Goal: Task Accomplishment & Management: Complete application form

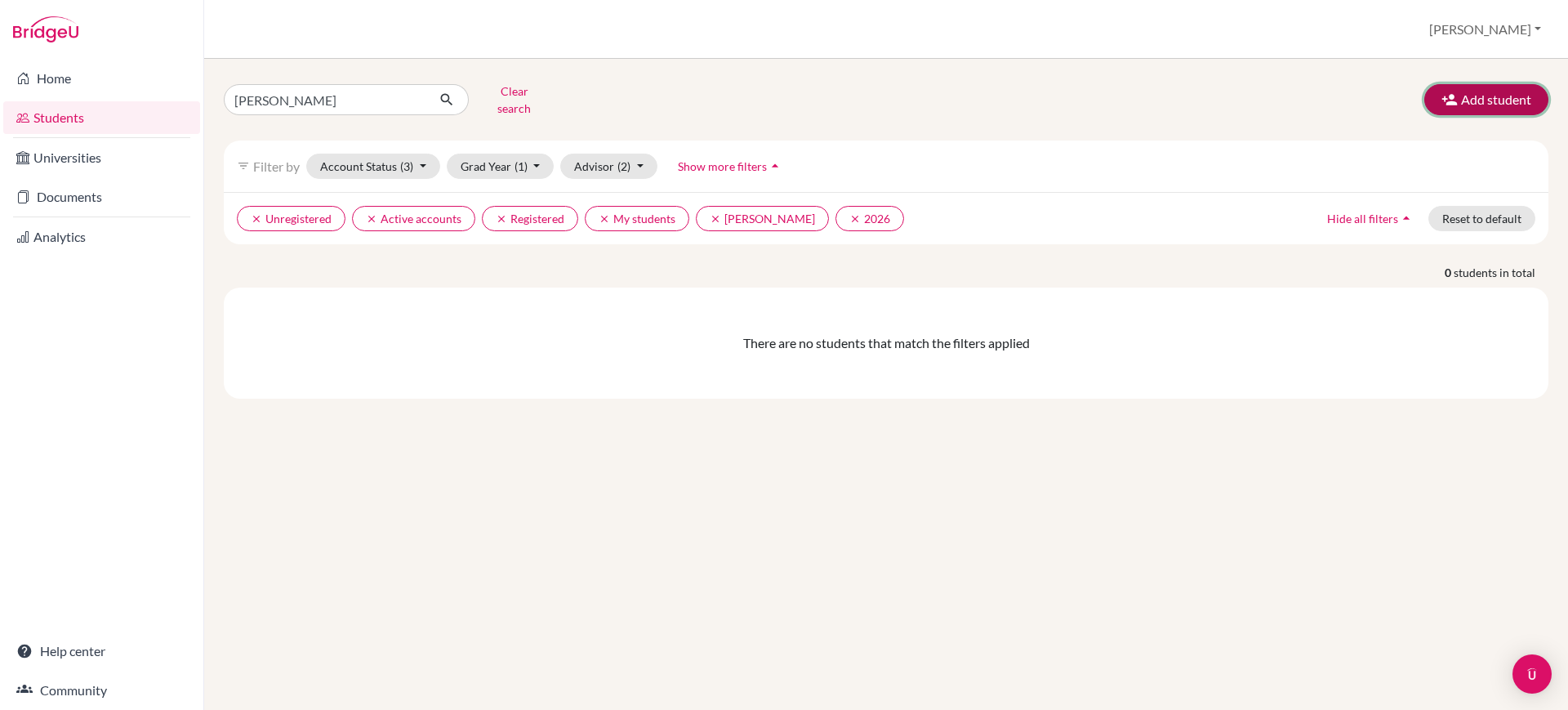
click at [1452, 84] on button "Add student" at bounding box center [1486, 99] width 124 height 31
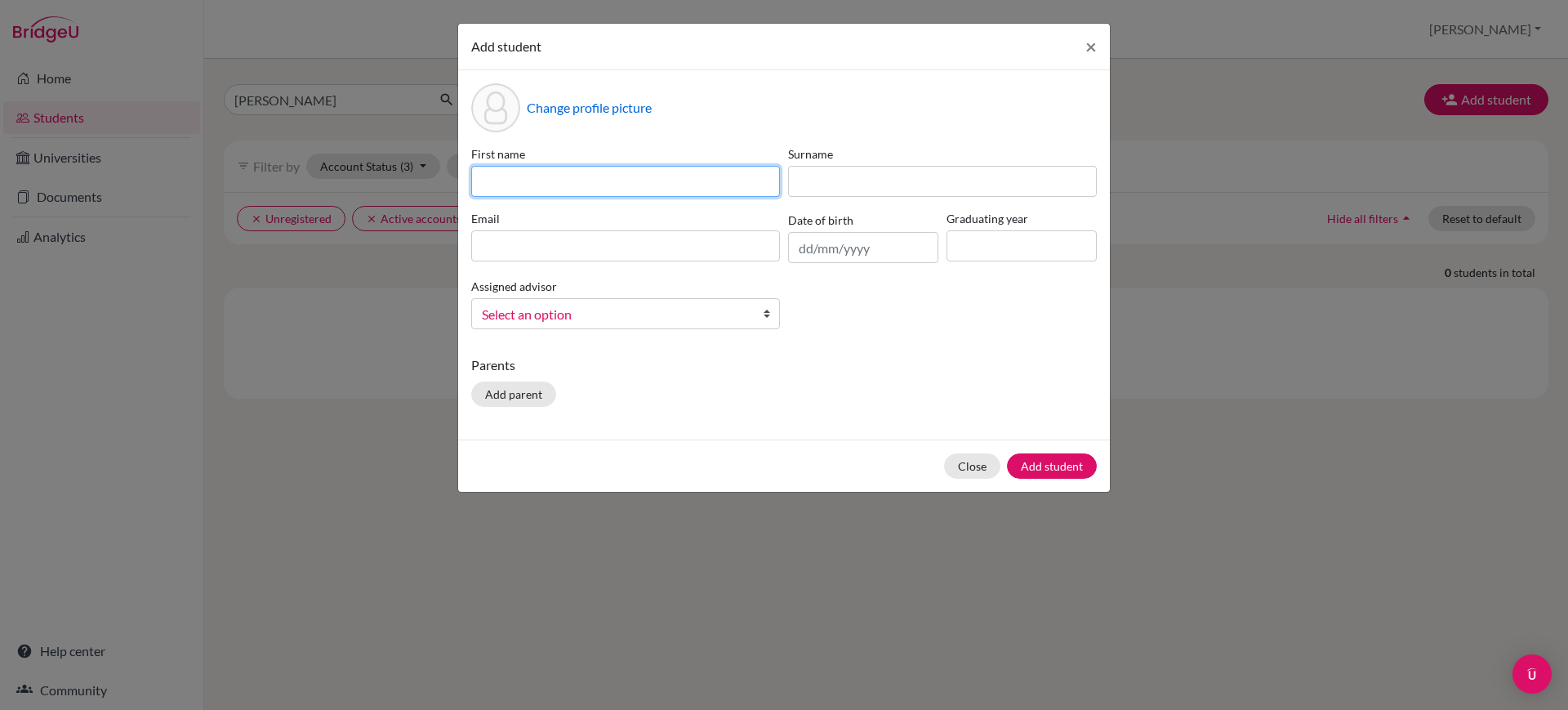
click at [564, 186] on input at bounding box center [626, 181] width 308 height 31
type input "Anoushka"
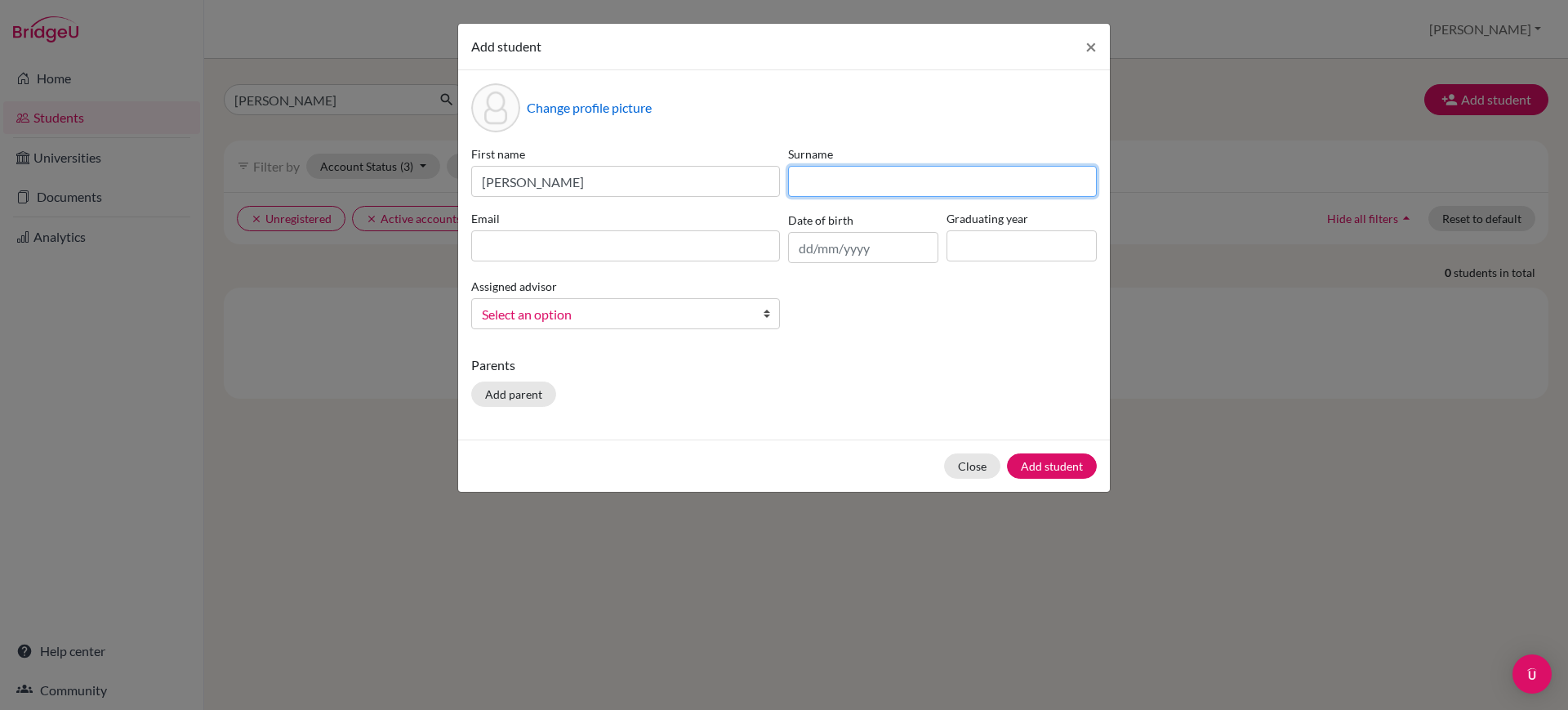
click at [903, 175] on input at bounding box center [942, 181] width 308 height 31
type input "Das"
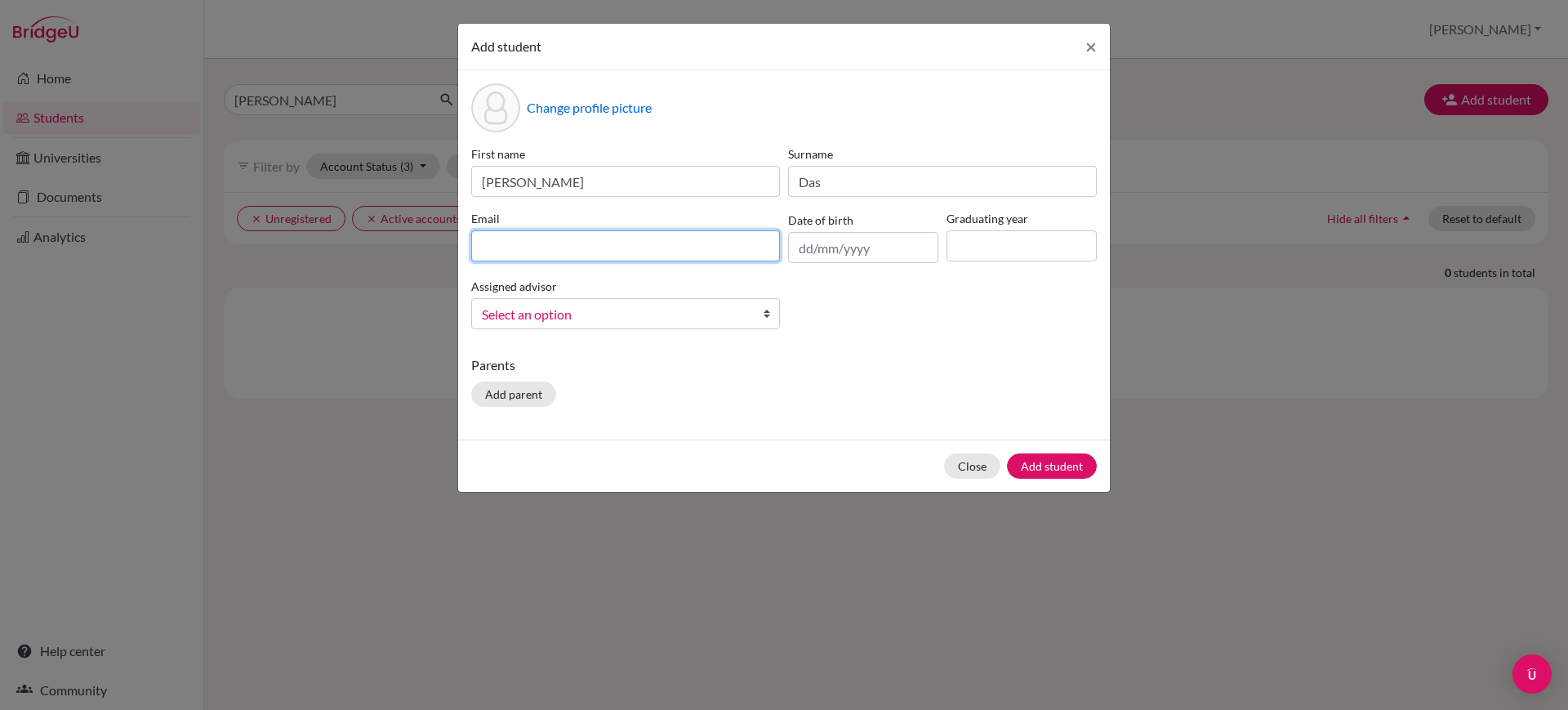
click at [749, 257] on input at bounding box center [626, 245] width 308 height 31
type input "anouskha.das@candorschool.net"
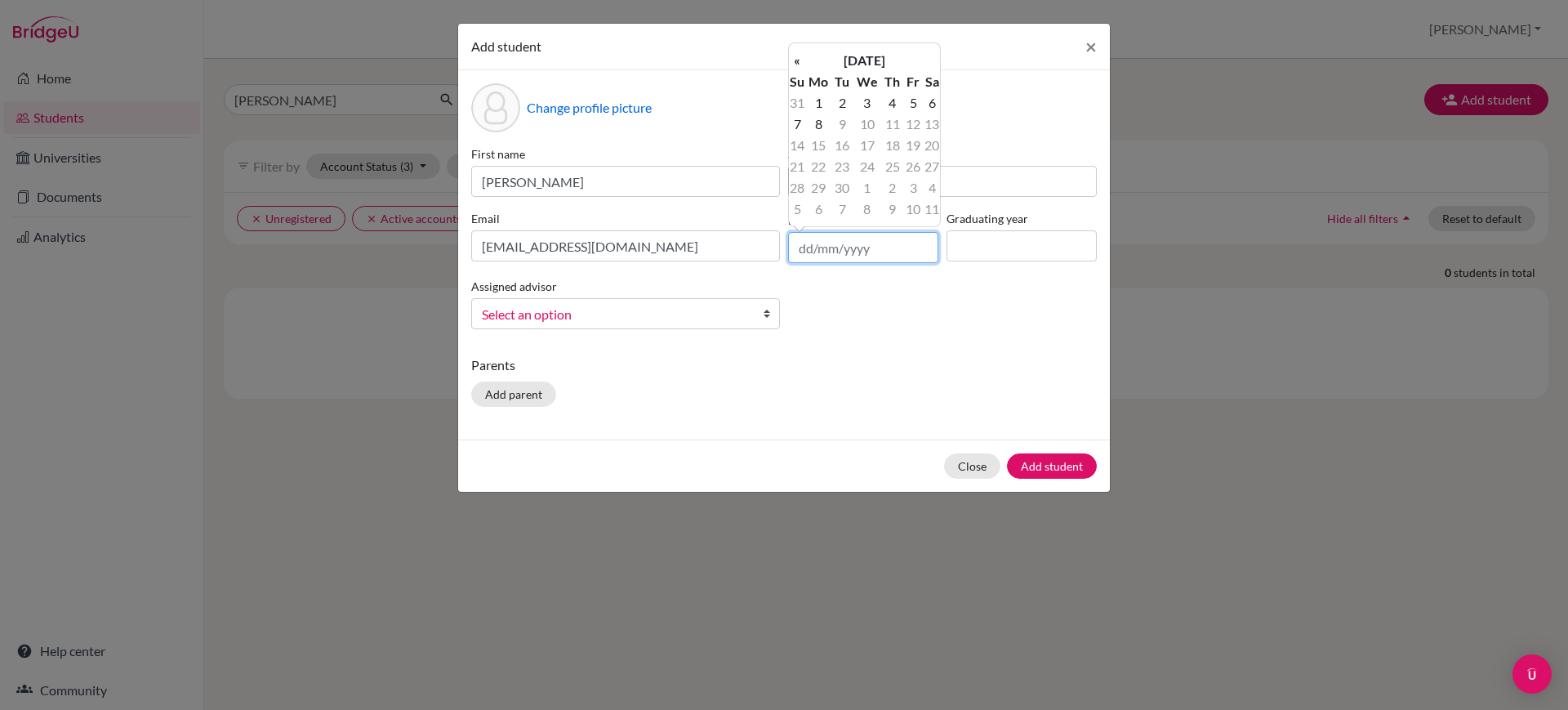
click at [896, 250] on input "text" at bounding box center [863, 247] width 151 height 31
click at [849, 60] on th "September 2025" at bounding box center [864, 61] width 119 height 21
click at [859, 70] on th "2025" at bounding box center [864, 66] width 119 height 21
click at [798, 71] on th "«" at bounding box center [797, 66] width 16 height 21
click at [793, 67] on th "«" at bounding box center [797, 66] width 16 height 21
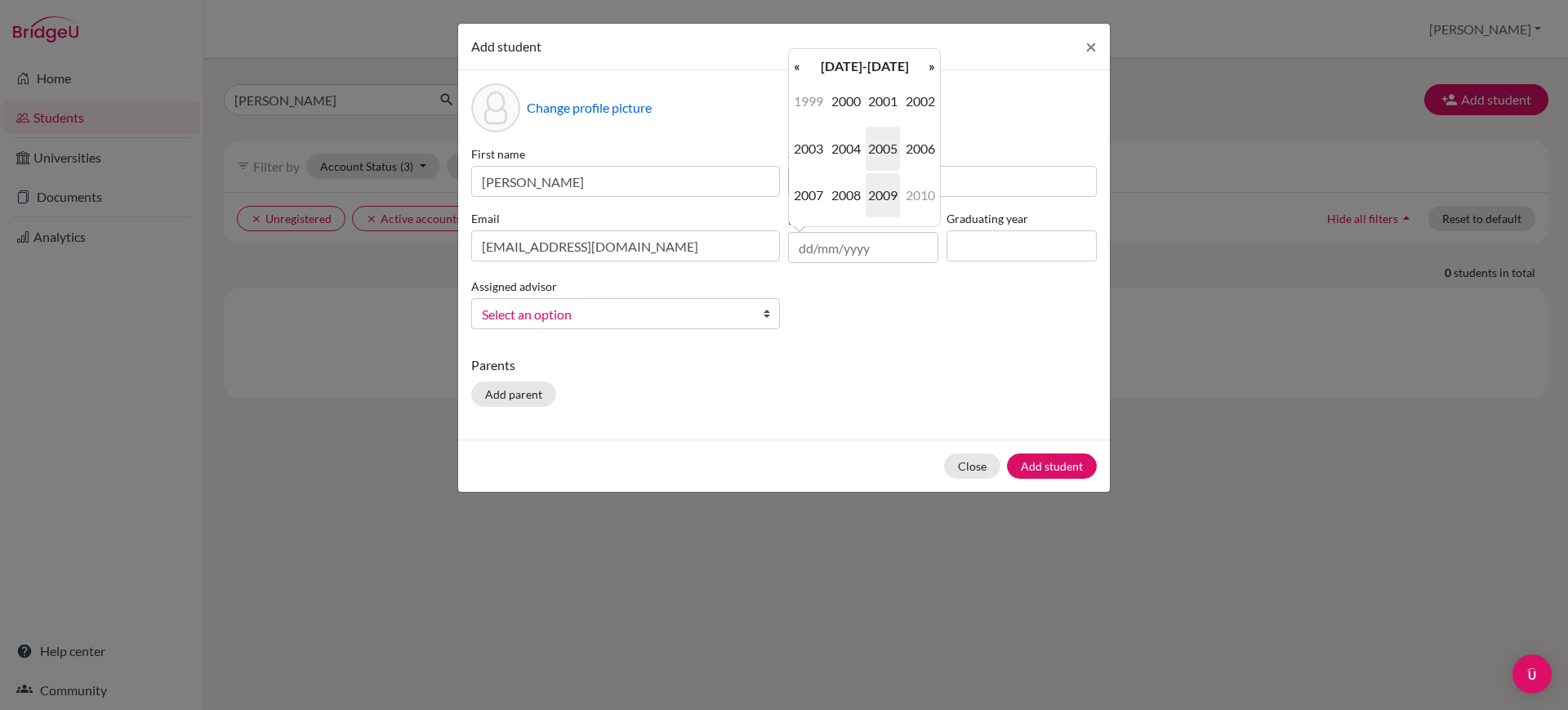
click at [872, 192] on span "2009" at bounding box center [883, 194] width 34 height 44
click at [922, 106] on span "Apr" at bounding box center [920, 101] width 34 height 44
click at [939, 169] on td "25" at bounding box center [932, 167] width 16 height 21
type input "25/04/2009"
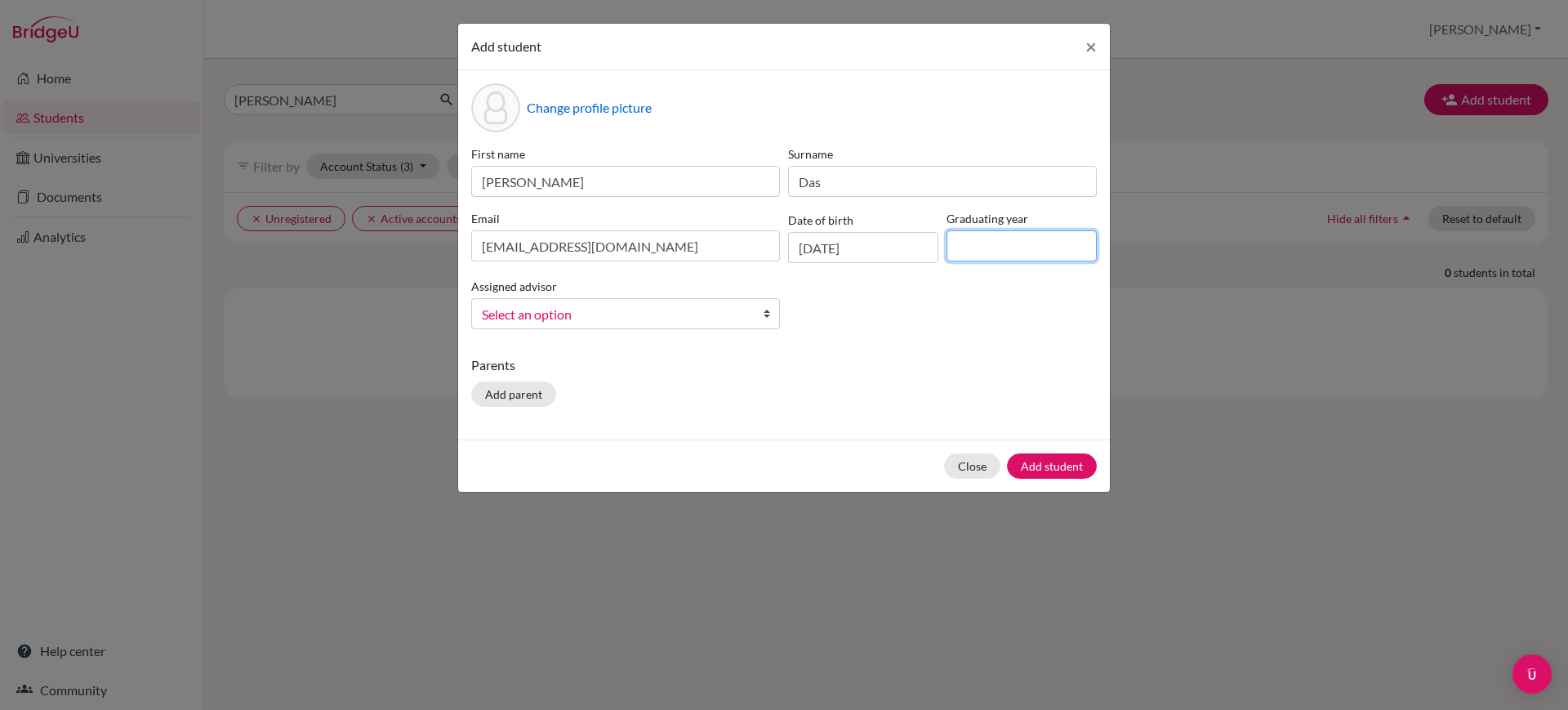
click at [999, 257] on input at bounding box center [1022, 245] width 151 height 31
type input "2027"
click at [715, 293] on div "Assigned advisor Alexander, Jomy B, Shaluu Boaz, Priscilla Gupta, Anvita Louis,…" at bounding box center [625, 303] width 316 height 54
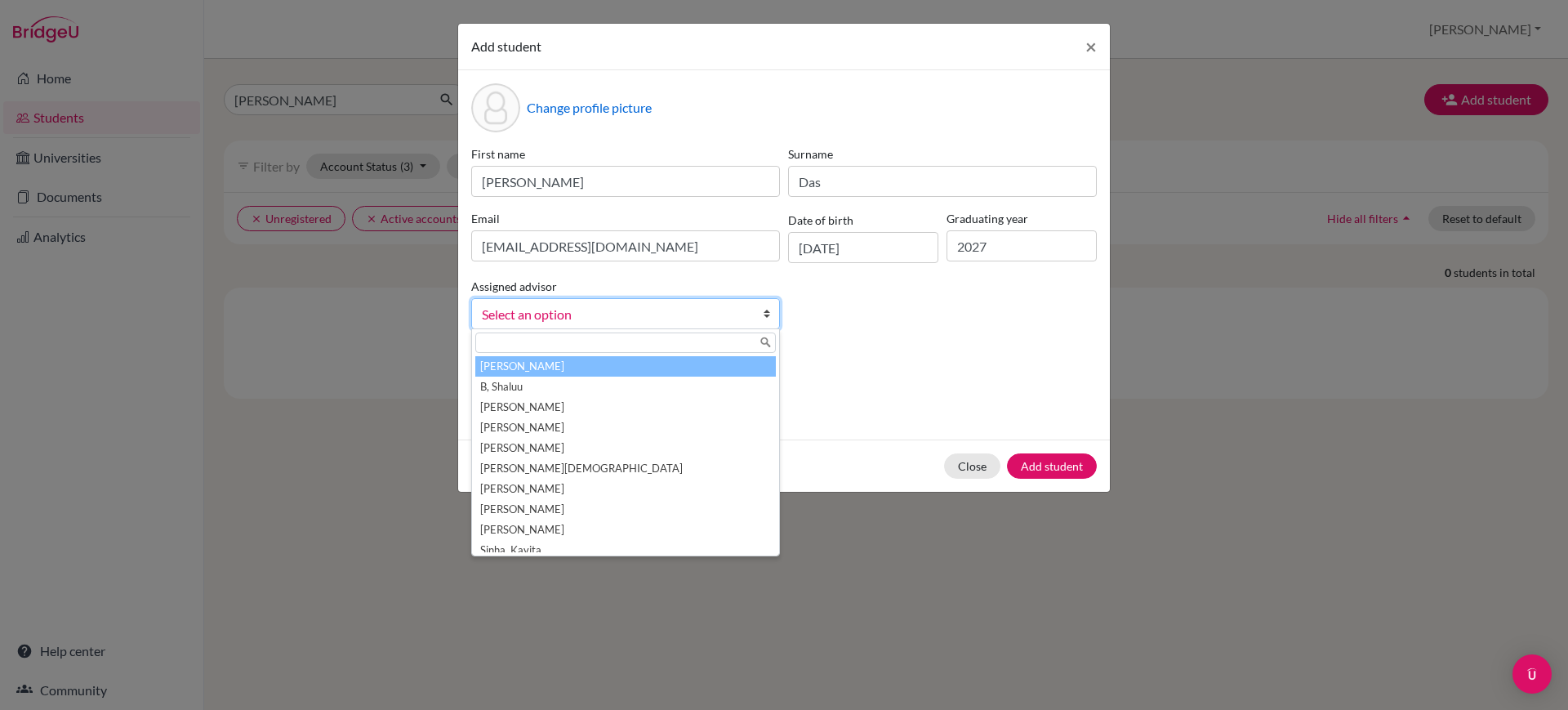
click at [710, 309] on span "Select an option" at bounding box center [615, 315] width 267 height 21
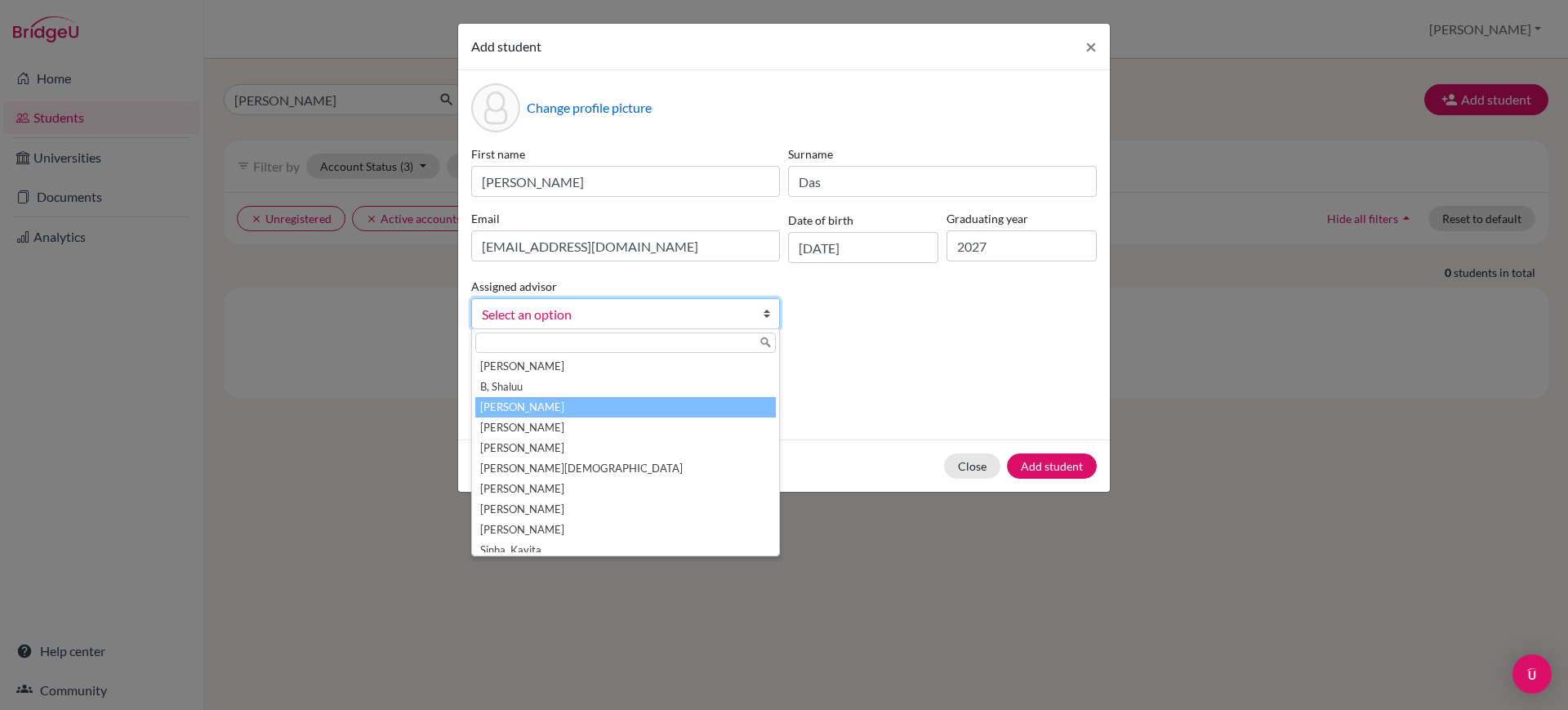
click at [590, 412] on li "Boaz, Priscilla" at bounding box center [625, 407] width 300 height 21
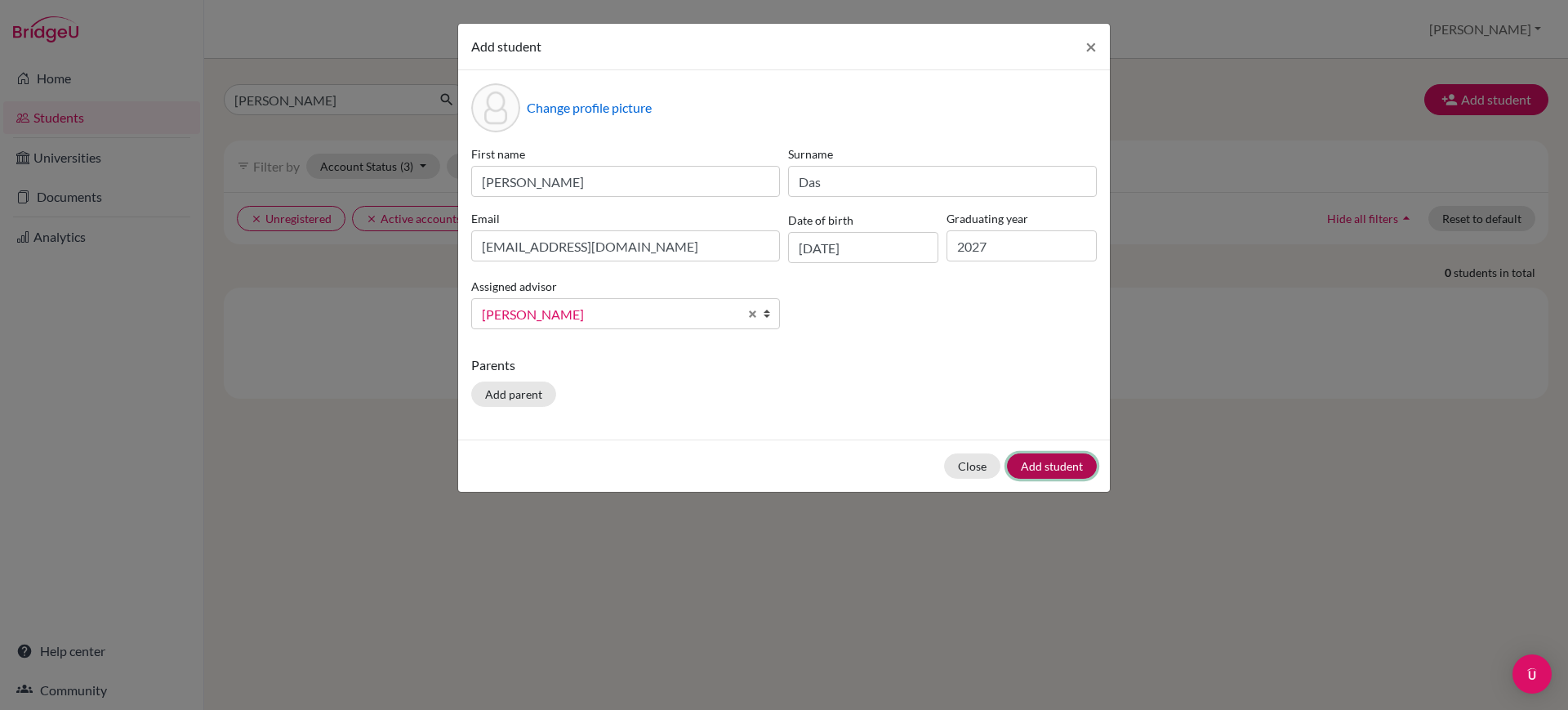
click at [1056, 454] on button "Add student" at bounding box center [1052, 466] width 90 height 25
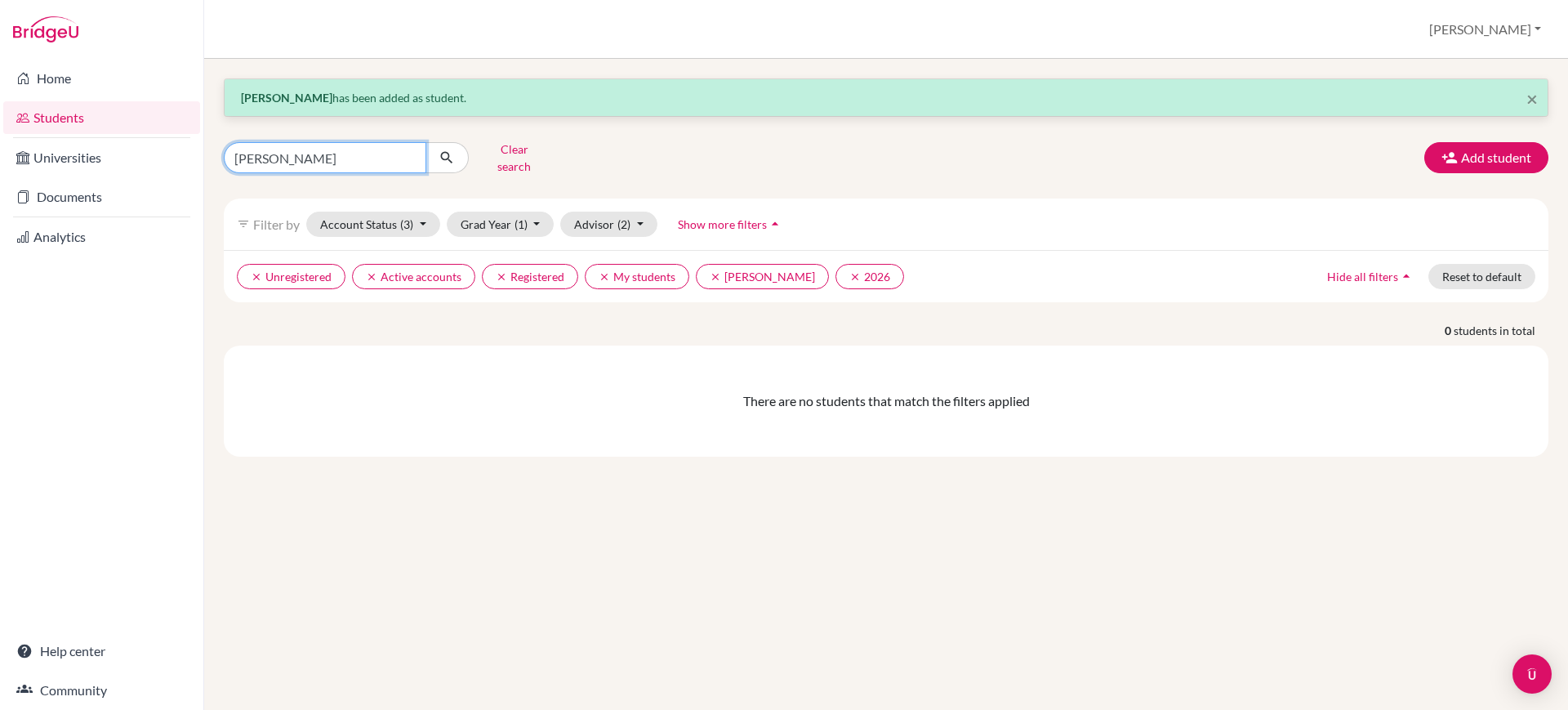
click at [388, 142] on input "logan" at bounding box center [324, 157] width 202 height 31
type input "das"
click at [454, 152] on icon "submit" at bounding box center [447, 158] width 16 height 16
click at [653, 212] on button "Advisor (2)" at bounding box center [609, 224] width 97 height 25
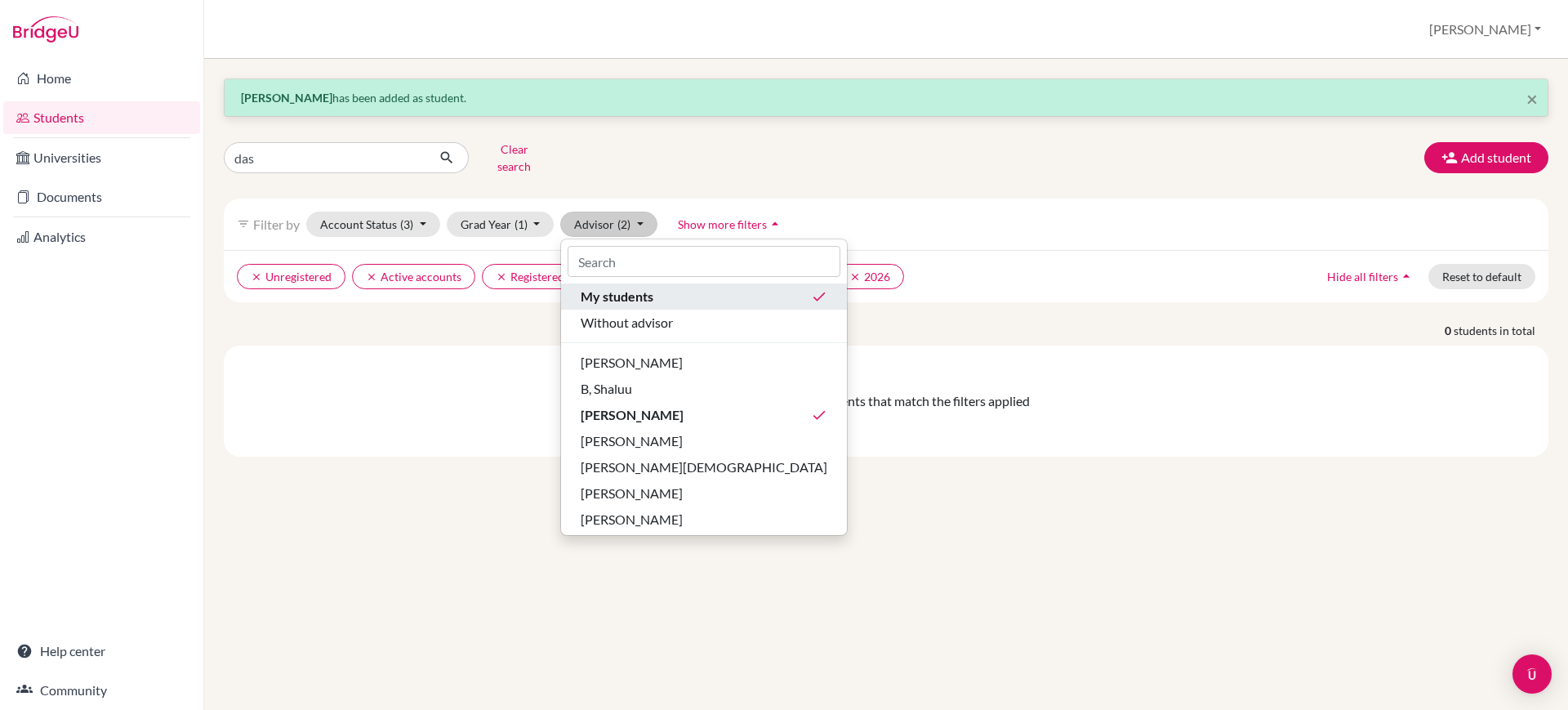
click at [644, 289] on span "My students" at bounding box center [617, 297] width 73 height 20
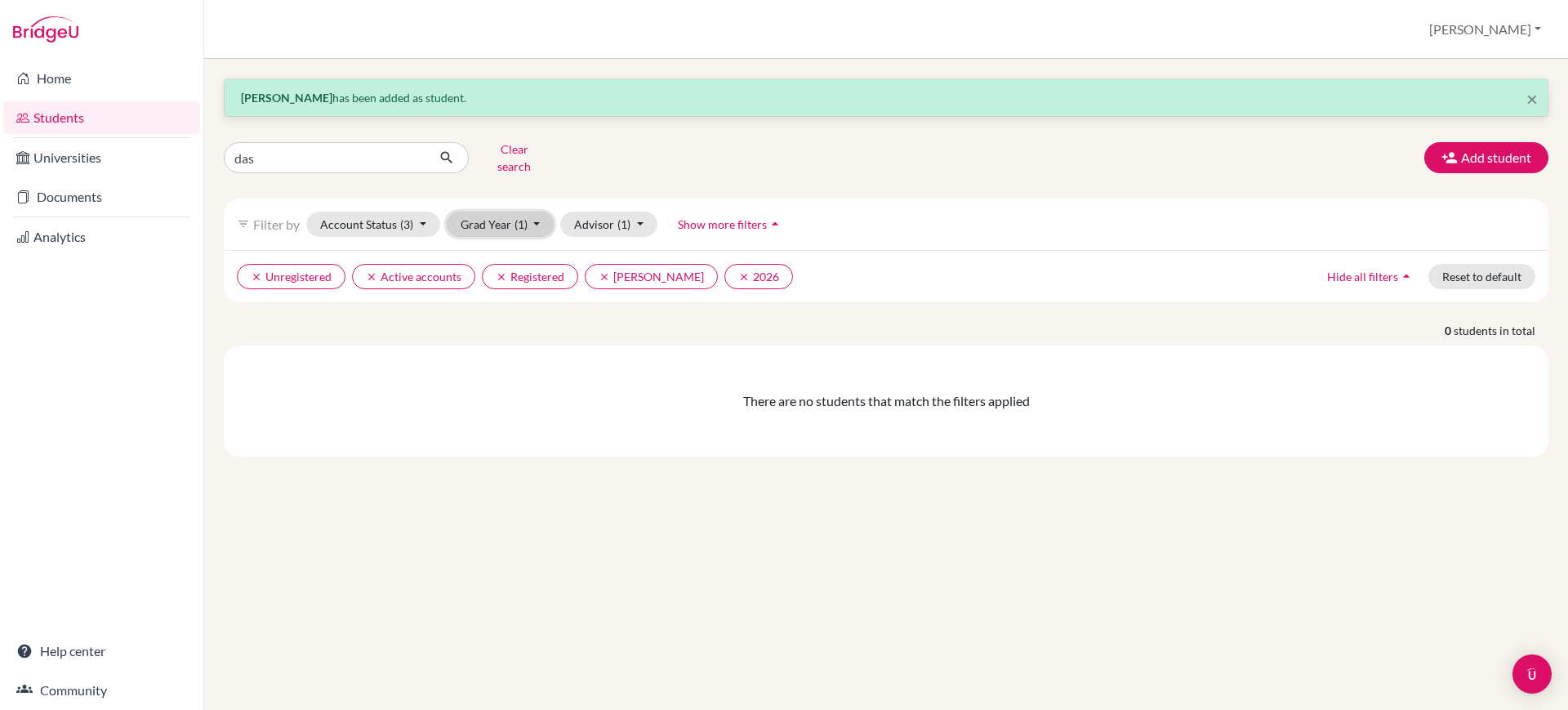
click at [540, 219] on button "Grad Year (1)" at bounding box center [500, 224] width 108 height 25
click at [504, 249] on div "2027" at bounding box center [496, 259] width 57 height 20
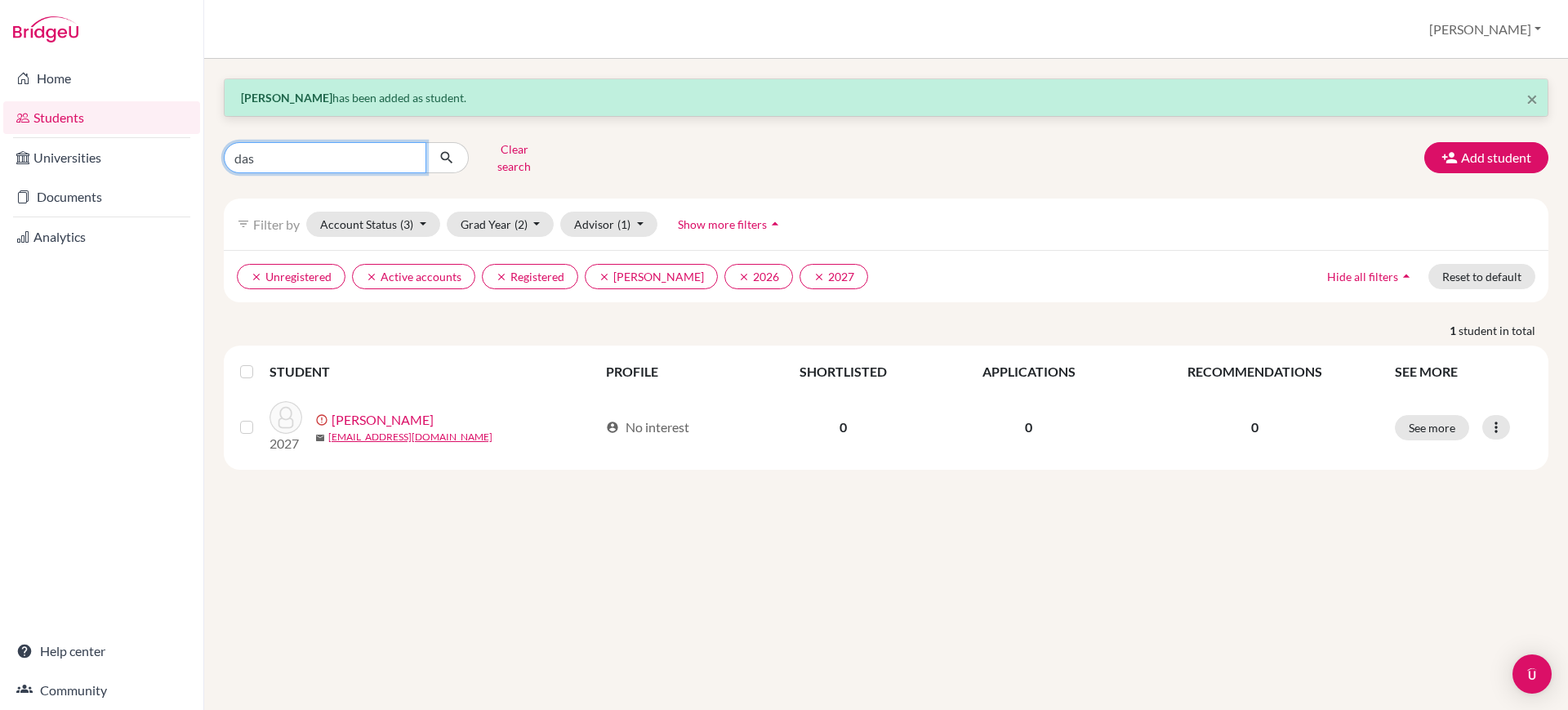
click at [318, 153] on input "das" at bounding box center [324, 157] width 202 height 31
click at [1488, 149] on button "Add student" at bounding box center [1486, 157] width 124 height 31
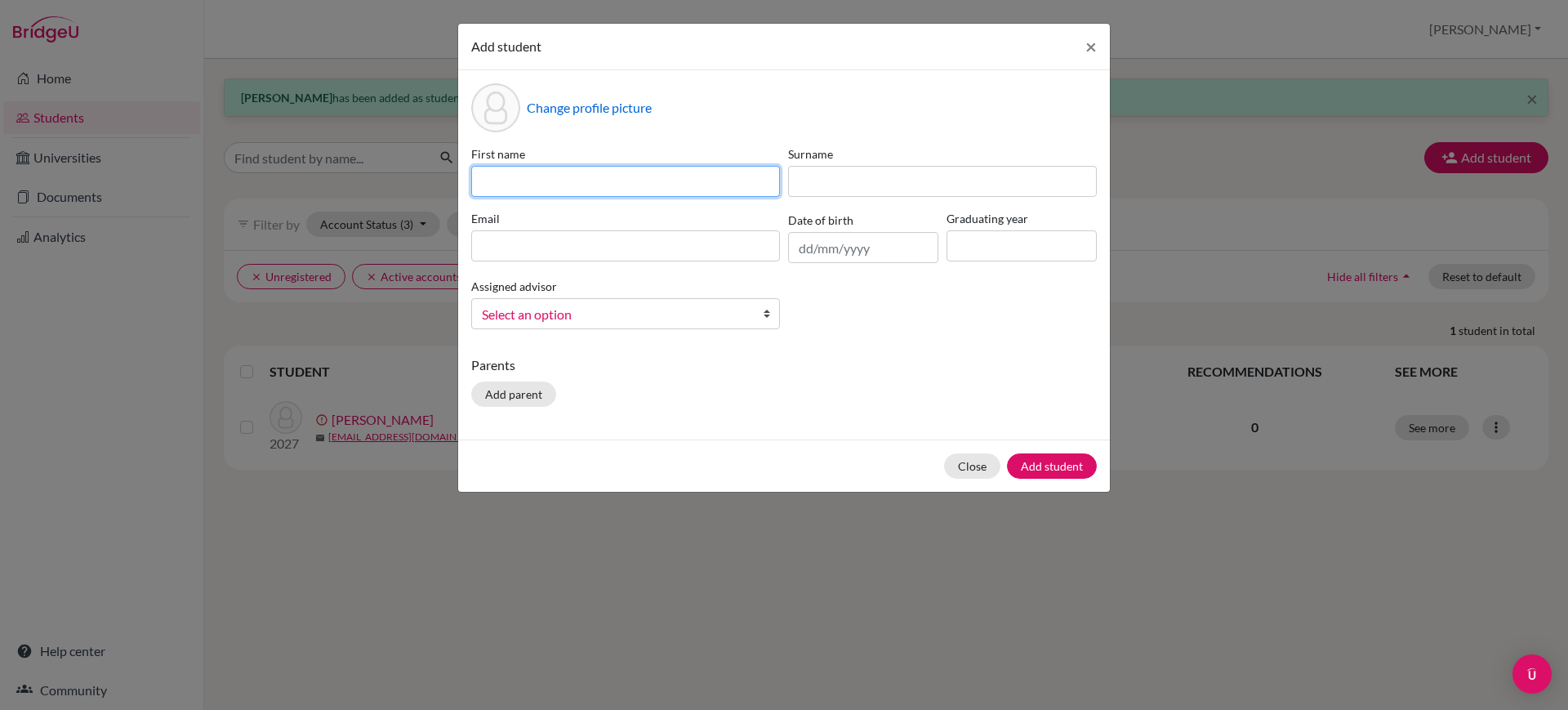
click at [639, 169] on input at bounding box center [626, 181] width 308 height 31
type input "Anoushka"
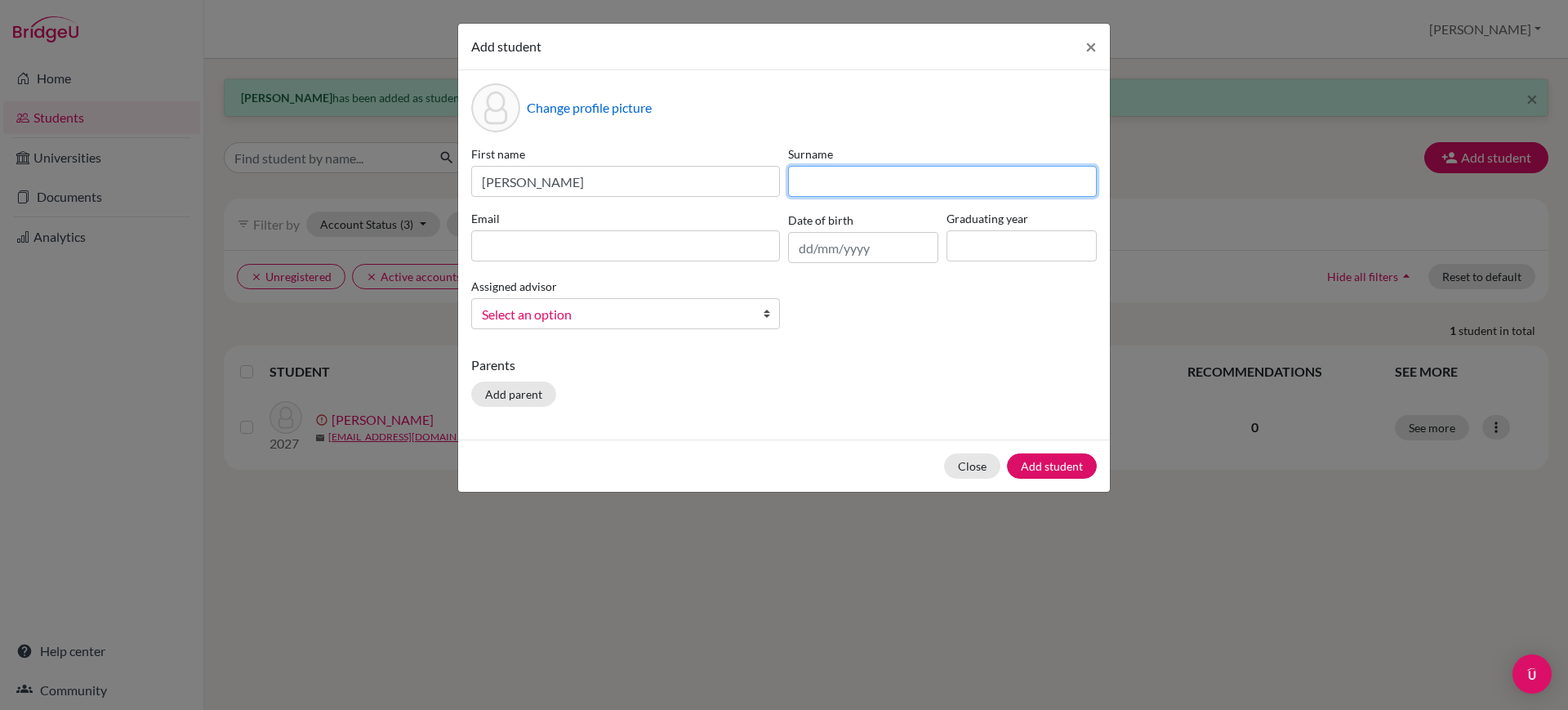
click at [825, 172] on input at bounding box center [942, 181] width 308 height 31
type input "Das"
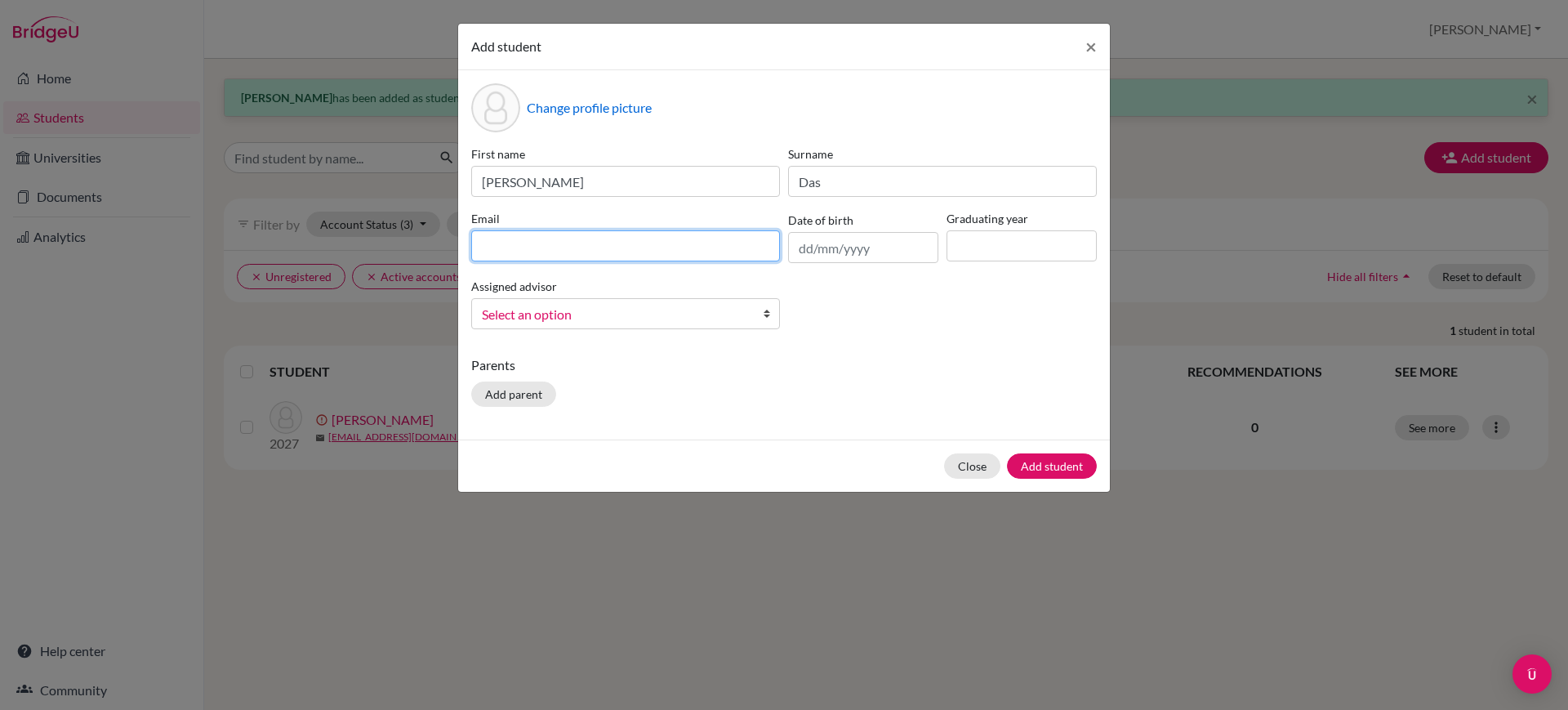
click at [707, 242] on input at bounding box center [626, 245] width 308 height 31
type input "anoushka"
click at [912, 243] on input "text" at bounding box center [863, 247] width 151 height 31
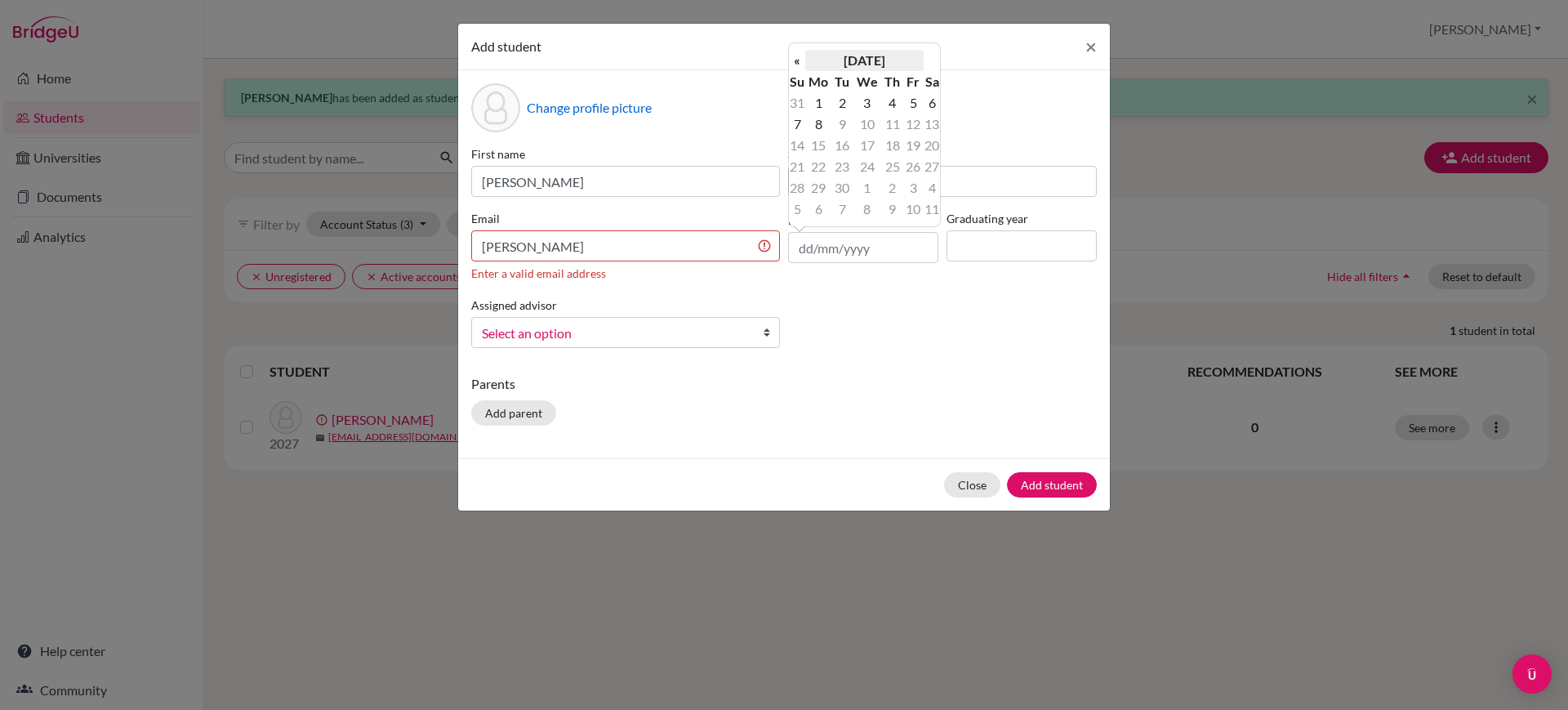
click at [866, 50] on th "September 2025" at bounding box center [864, 61] width 119 height 21
click at [802, 68] on th "«" at bounding box center [797, 66] width 16 height 21
click at [858, 71] on th "2022" at bounding box center [864, 66] width 119 height 21
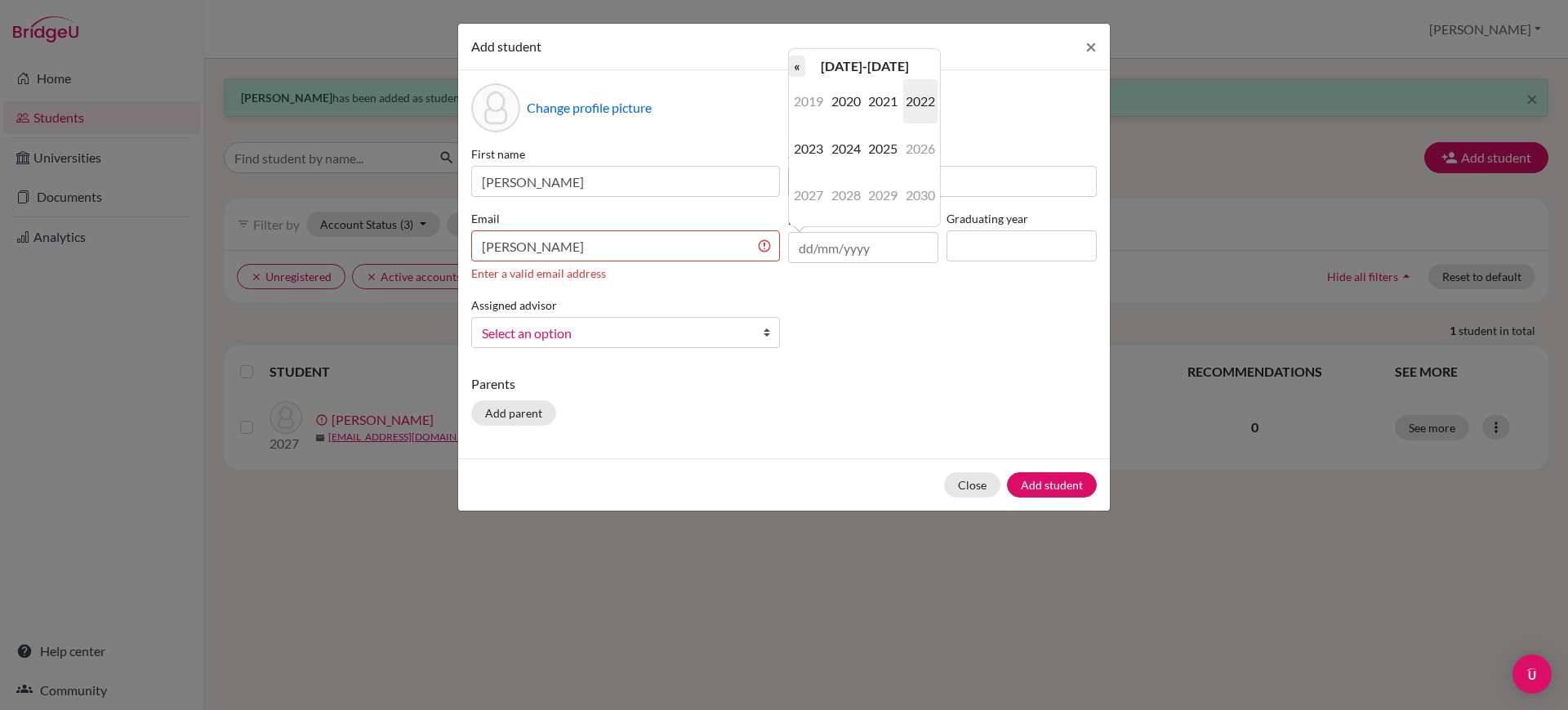
click at [793, 58] on th "«" at bounding box center [797, 66] width 16 height 21
click at [889, 187] on span "2009" at bounding box center [883, 194] width 34 height 44
click at [929, 114] on span "Apr" at bounding box center [920, 101] width 34 height 44
click at [931, 169] on td "25" at bounding box center [932, 167] width 16 height 21
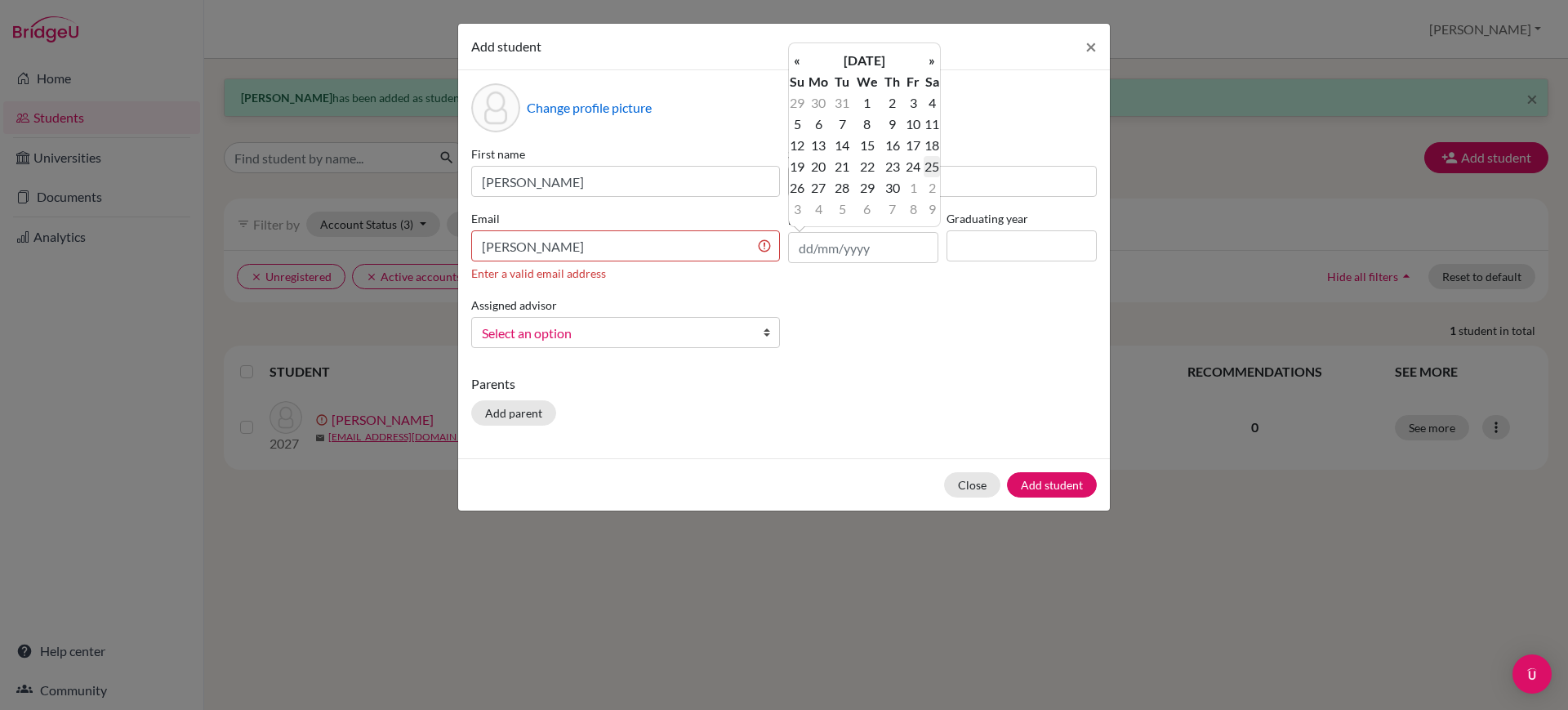
type input "25/04/2009"
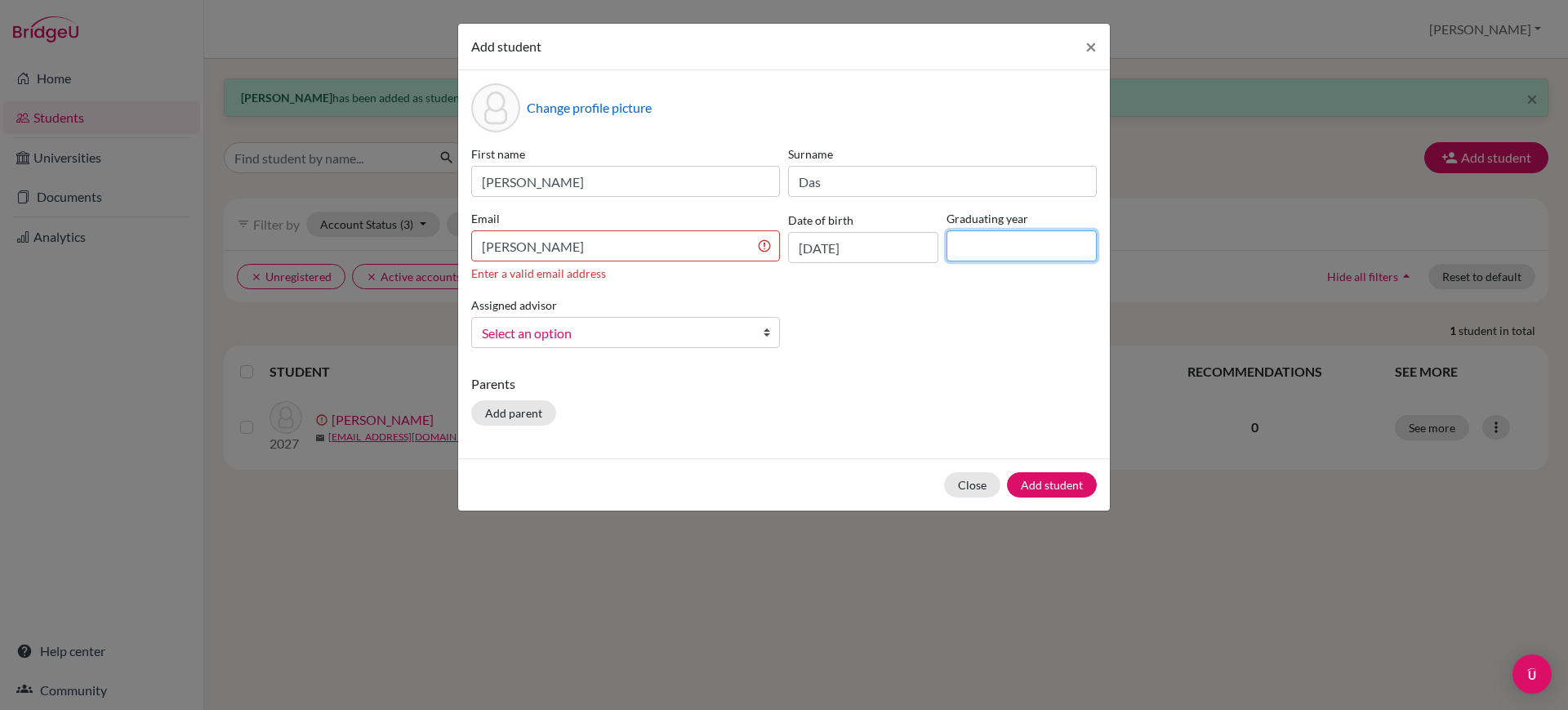
click at [1002, 242] on input at bounding box center [1022, 245] width 151 height 31
type input "2027"
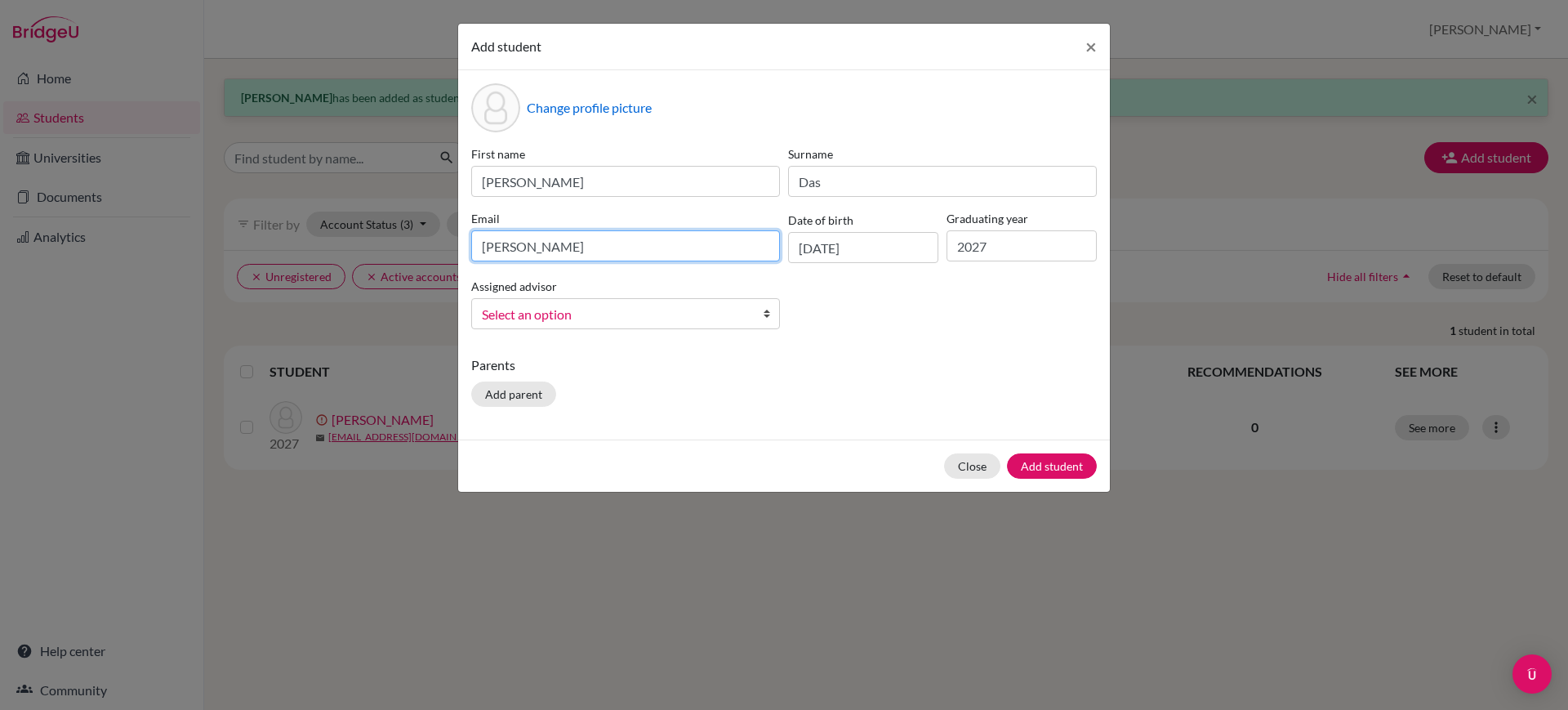
click at [718, 256] on input "anoushka" at bounding box center [626, 245] width 308 height 31
type input "anoushka.das@candorschool.net"
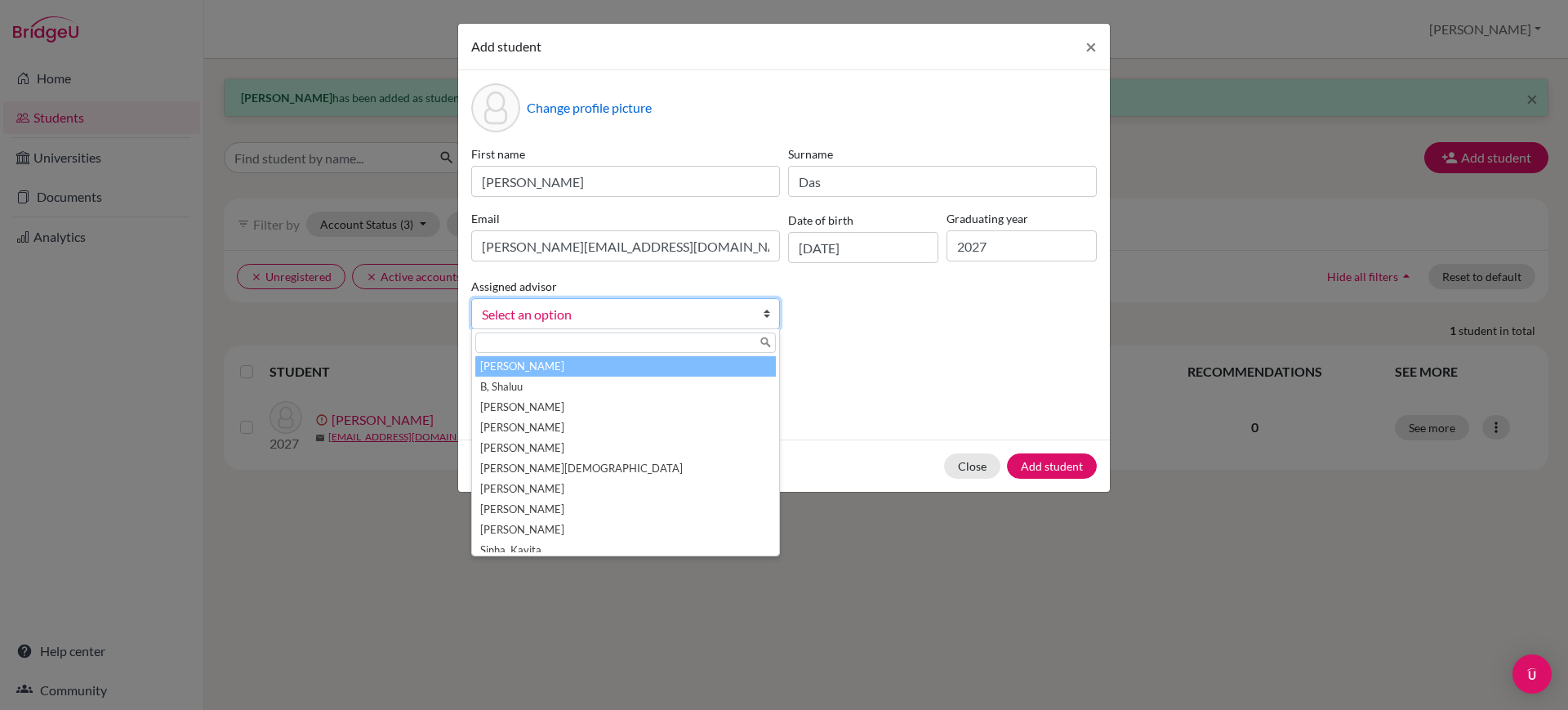
click at [645, 302] on link "Select an option" at bounding box center [626, 313] width 308 height 31
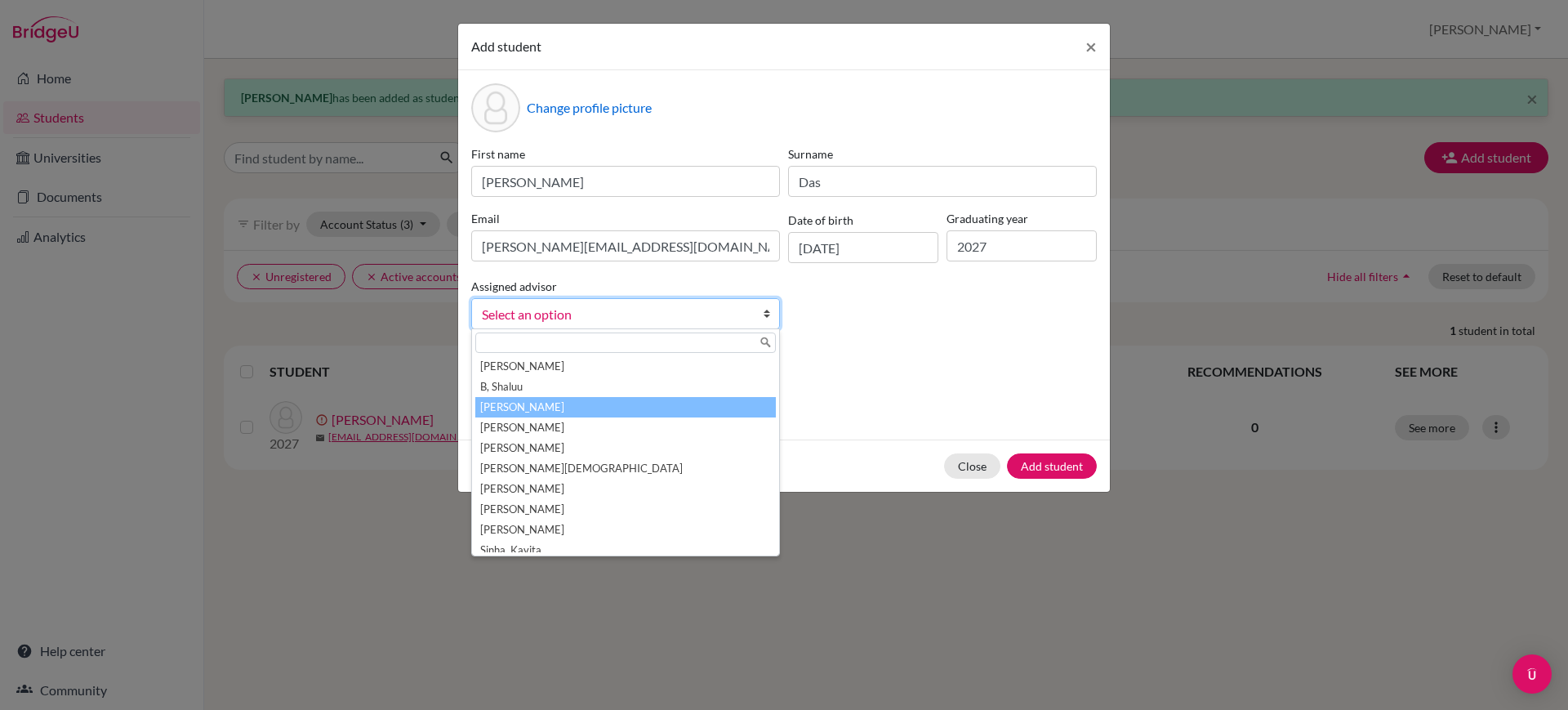
click at [616, 408] on li "Boaz, Priscilla" at bounding box center [625, 407] width 300 height 21
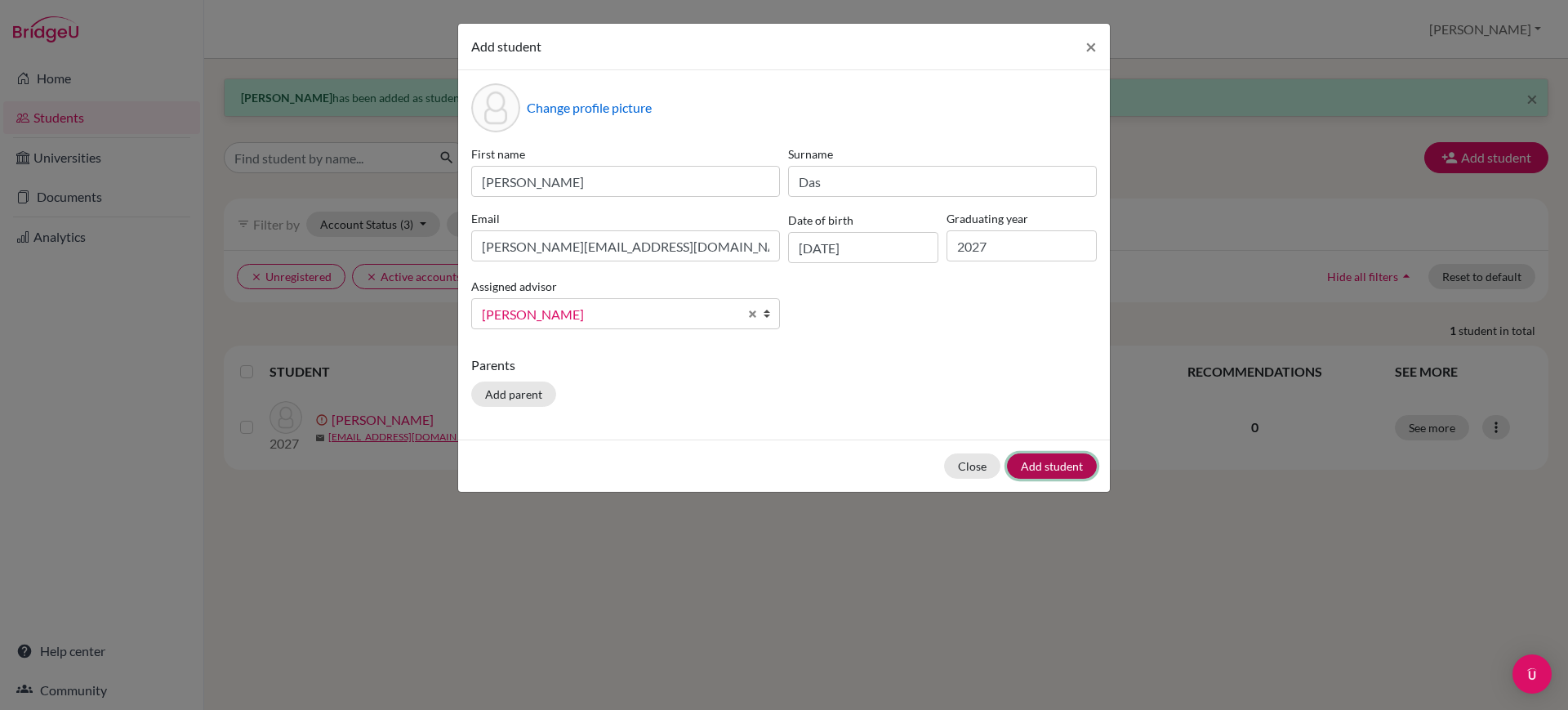
click at [1044, 458] on button "Add student" at bounding box center [1052, 466] width 90 height 25
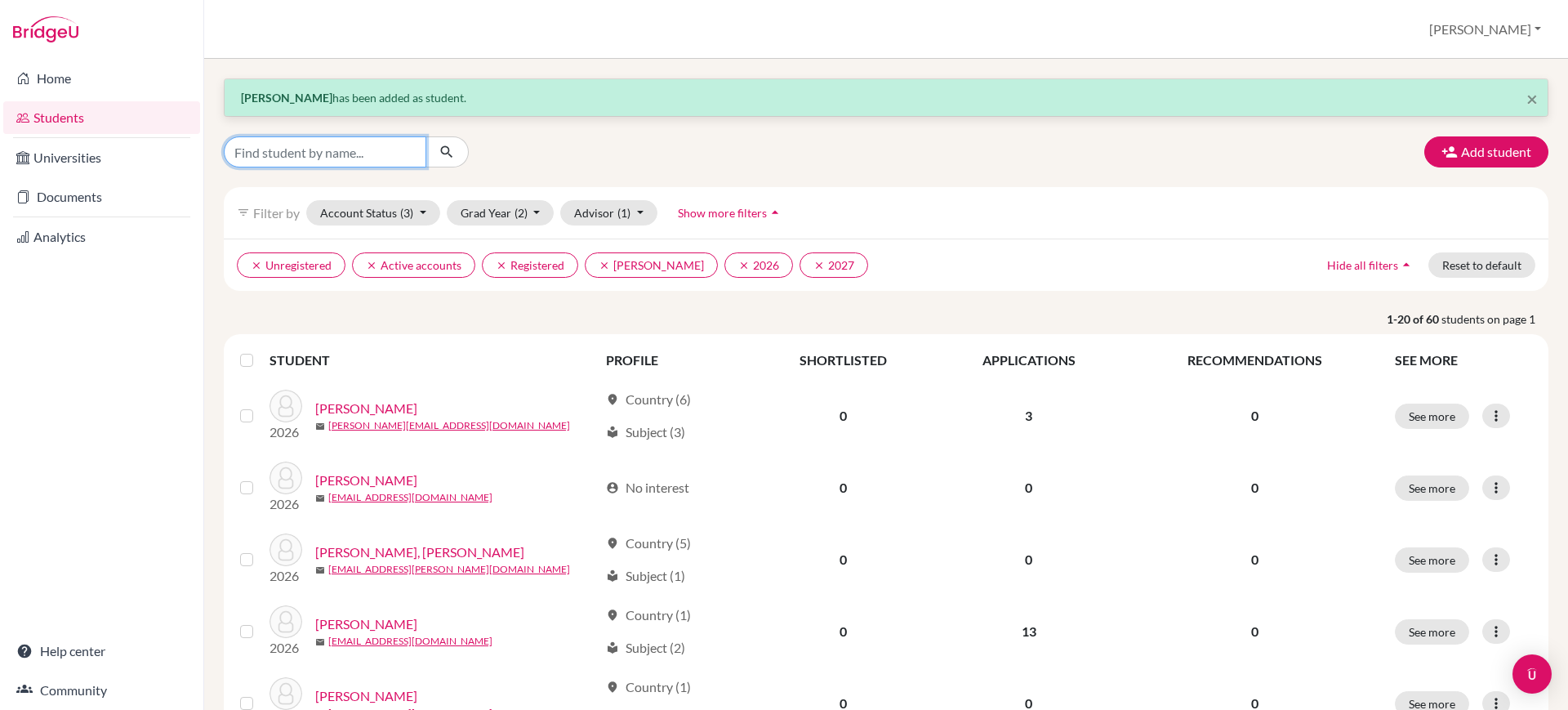
click at [326, 155] on input "Find student by name..." at bounding box center [324, 152] width 202 height 31
type input "das"
click at [438, 151] on button "submit" at bounding box center [447, 152] width 44 height 31
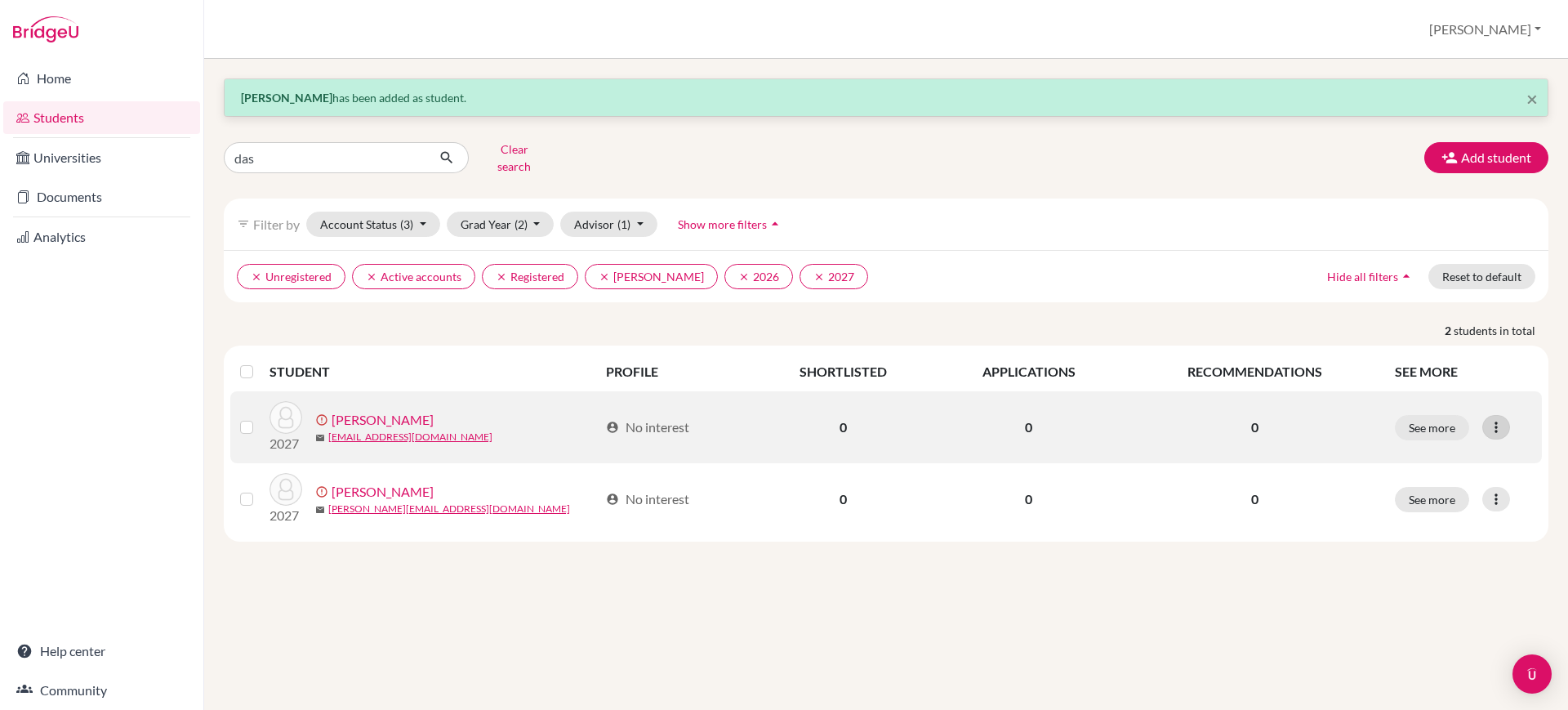
click at [1498, 419] on icon at bounding box center [1496, 427] width 16 height 16
click at [1443, 450] on button "Edit student" at bounding box center [1434, 461] width 148 height 26
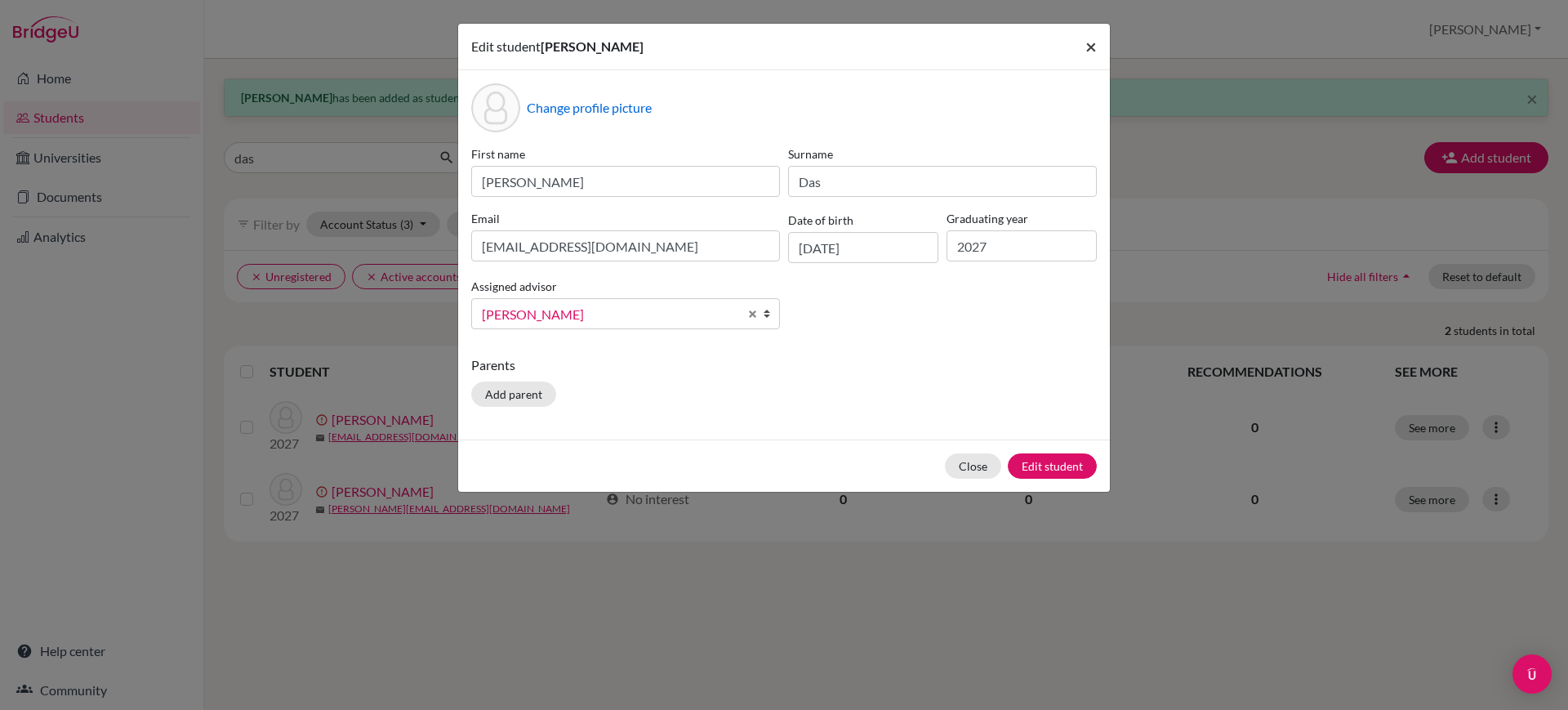
click at [1091, 43] on span "×" at bounding box center [1091, 45] width 12 height 24
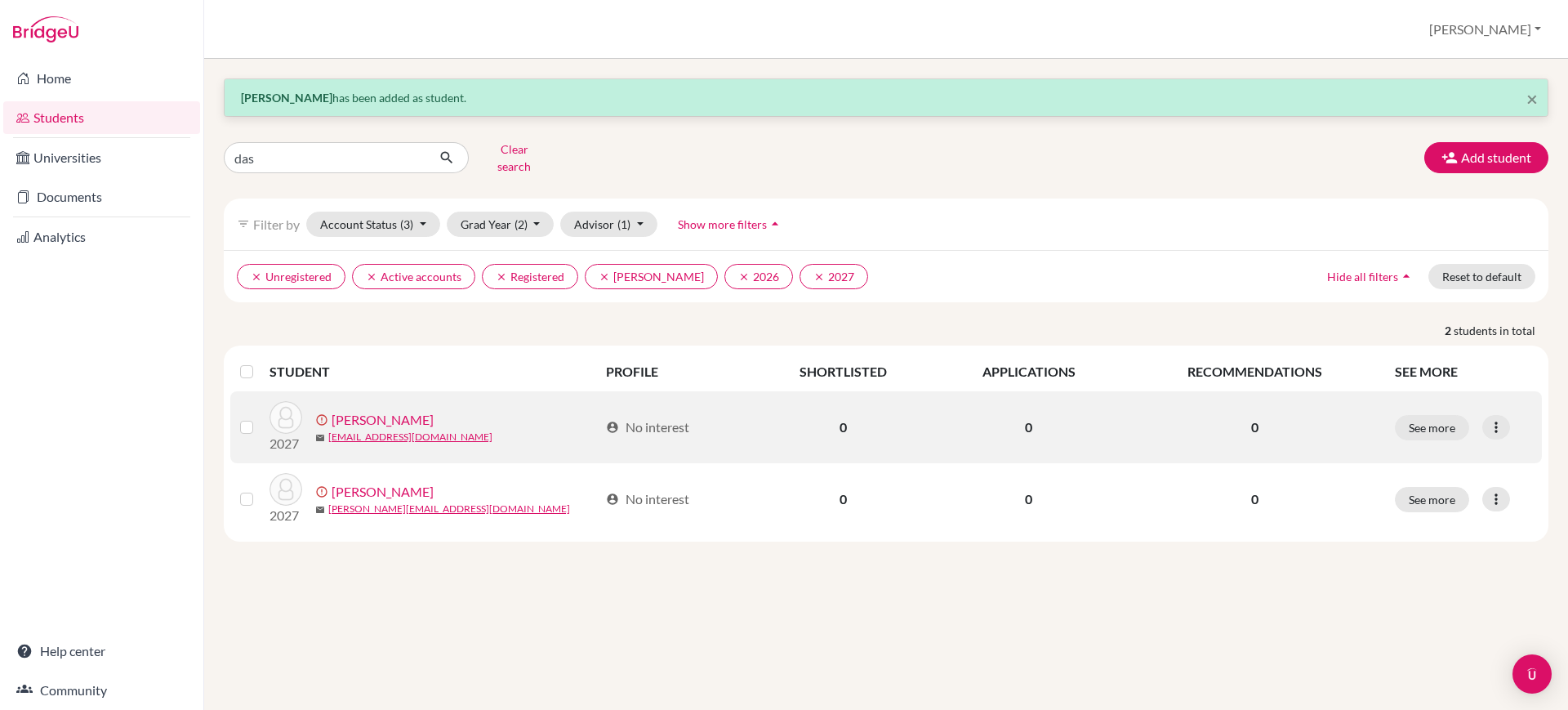
click at [259, 417] on label at bounding box center [259, 417] width 0 height 0
click at [0, 0] on input "checkbox" at bounding box center [0, 0] width 0 height 0
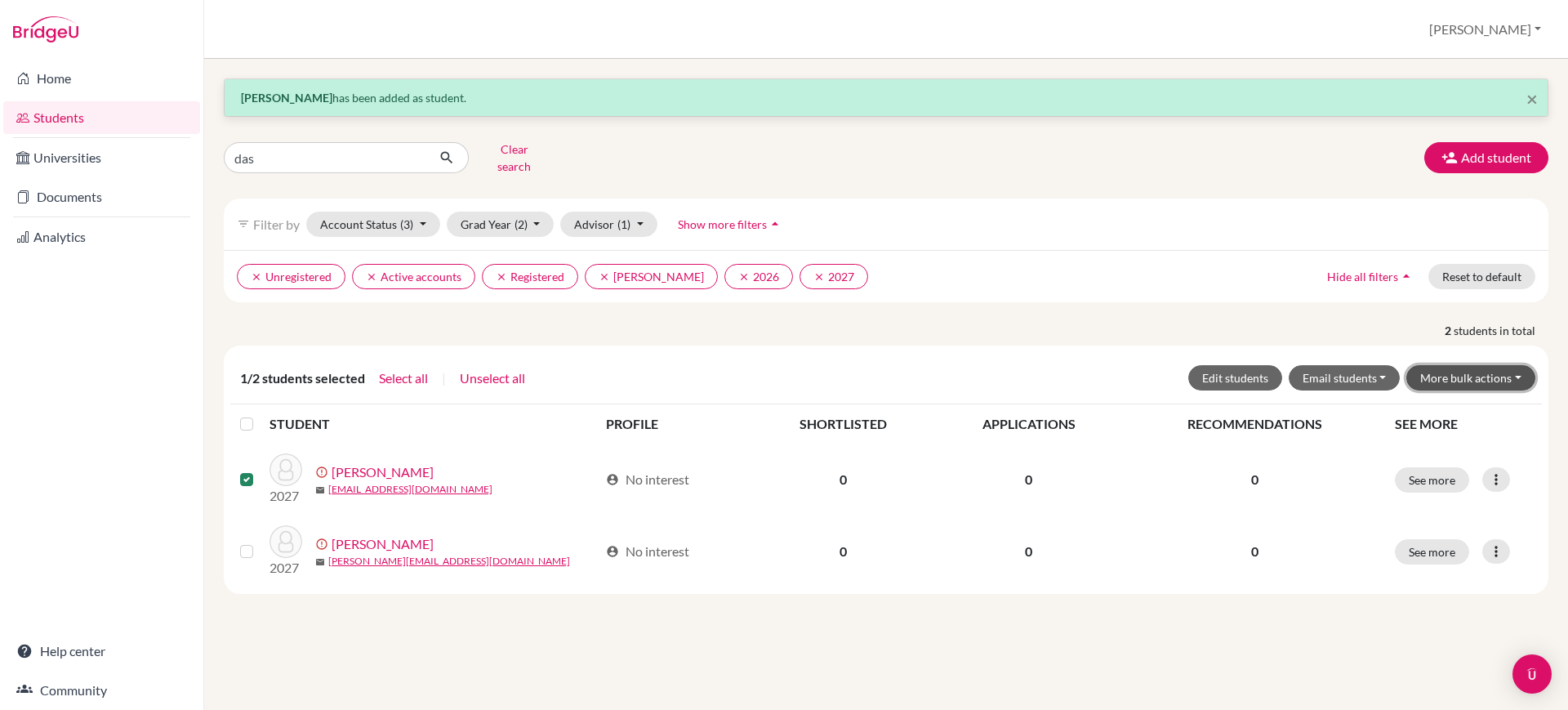
click at [1506, 366] on button "More bulk actions" at bounding box center [1471, 378] width 129 height 25
click at [1221, 366] on button "Edit students" at bounding box center [1235, 378] width 94 height 25
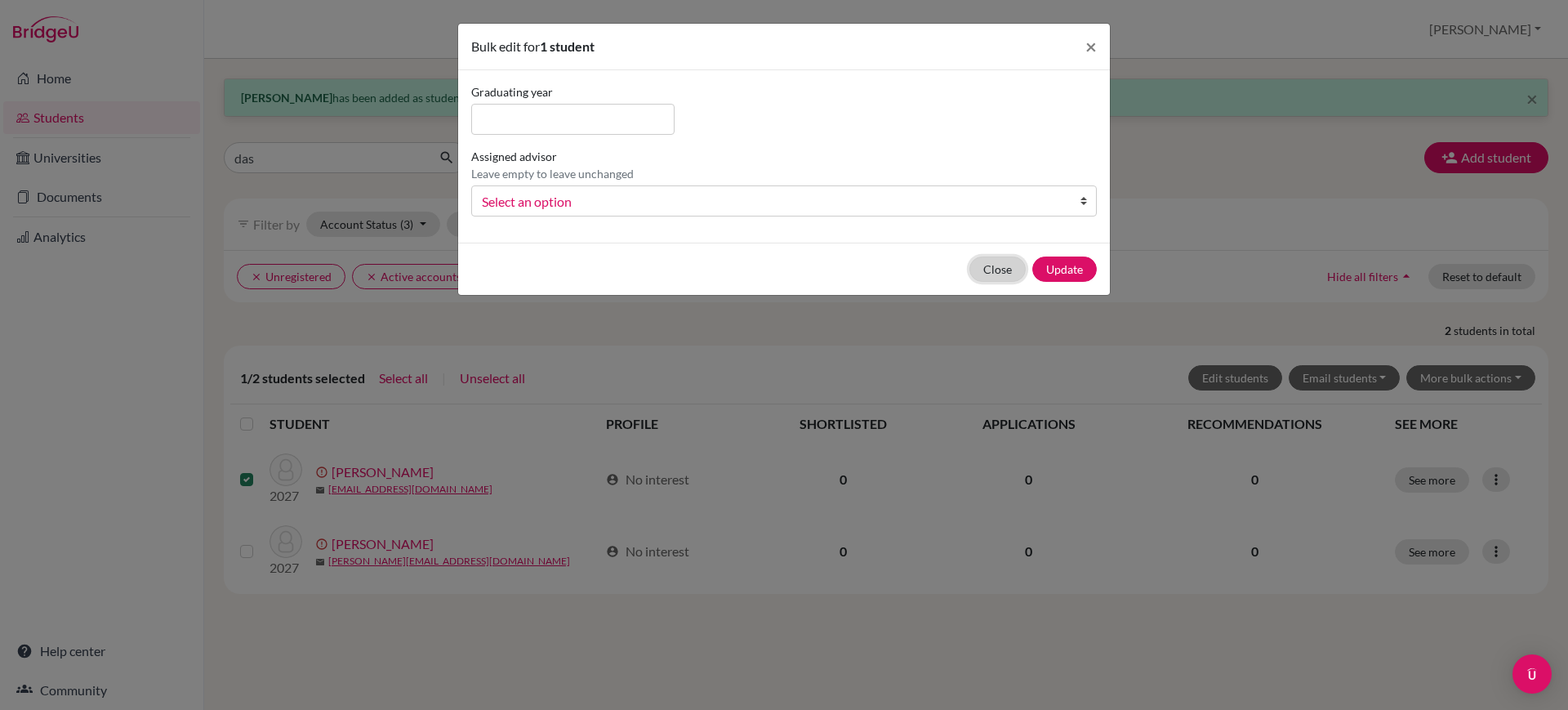
click at [1009, 262] on button "Close" at bounding box center [997, 269] width 56 height 25
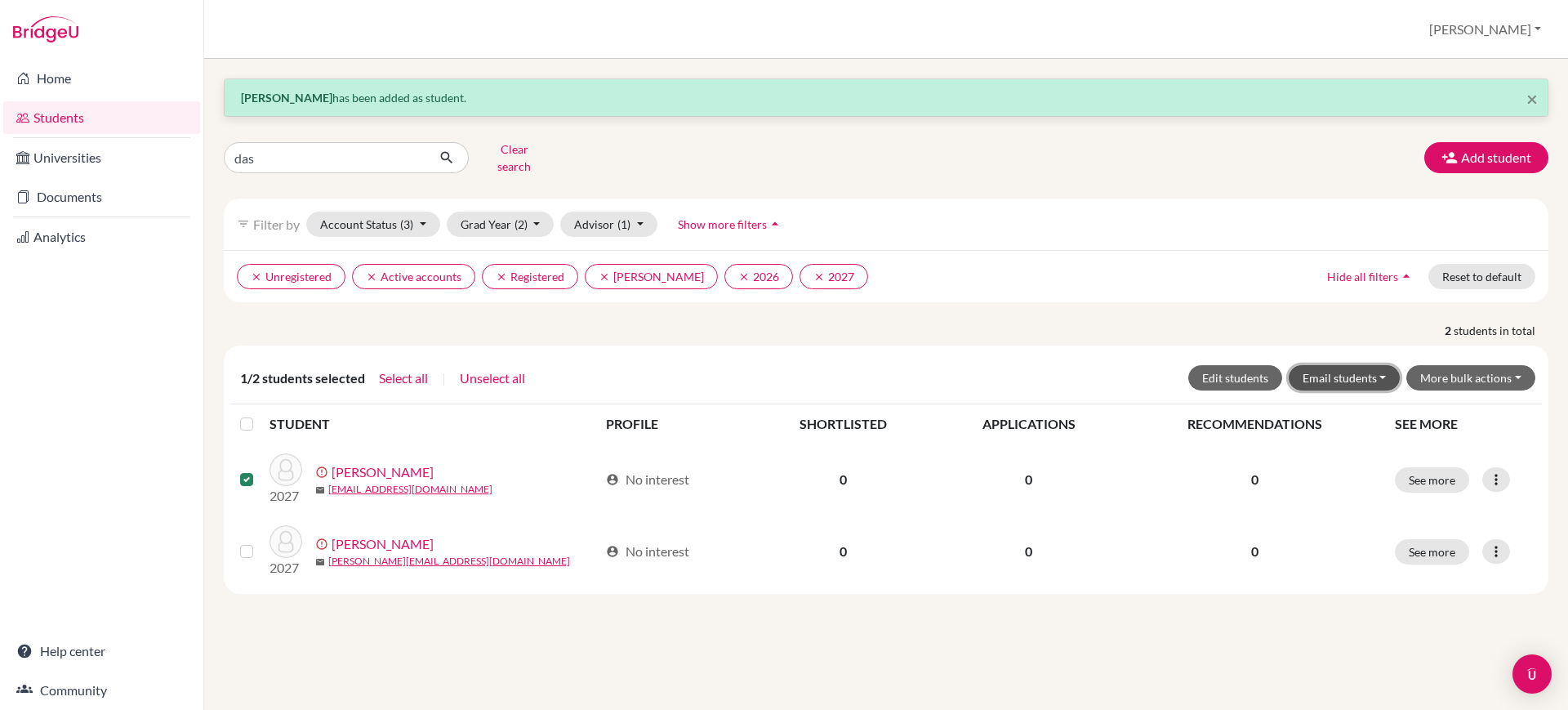
click at [1350, 366] on button "Email students" at bounding box center [1345, 378] width 112 height 25
click at [1265, 299] on div "× Anoushka Das has been added as student. das Clear search Add student filter_l…" at bounding box center [886, 336] width 1325 height 516
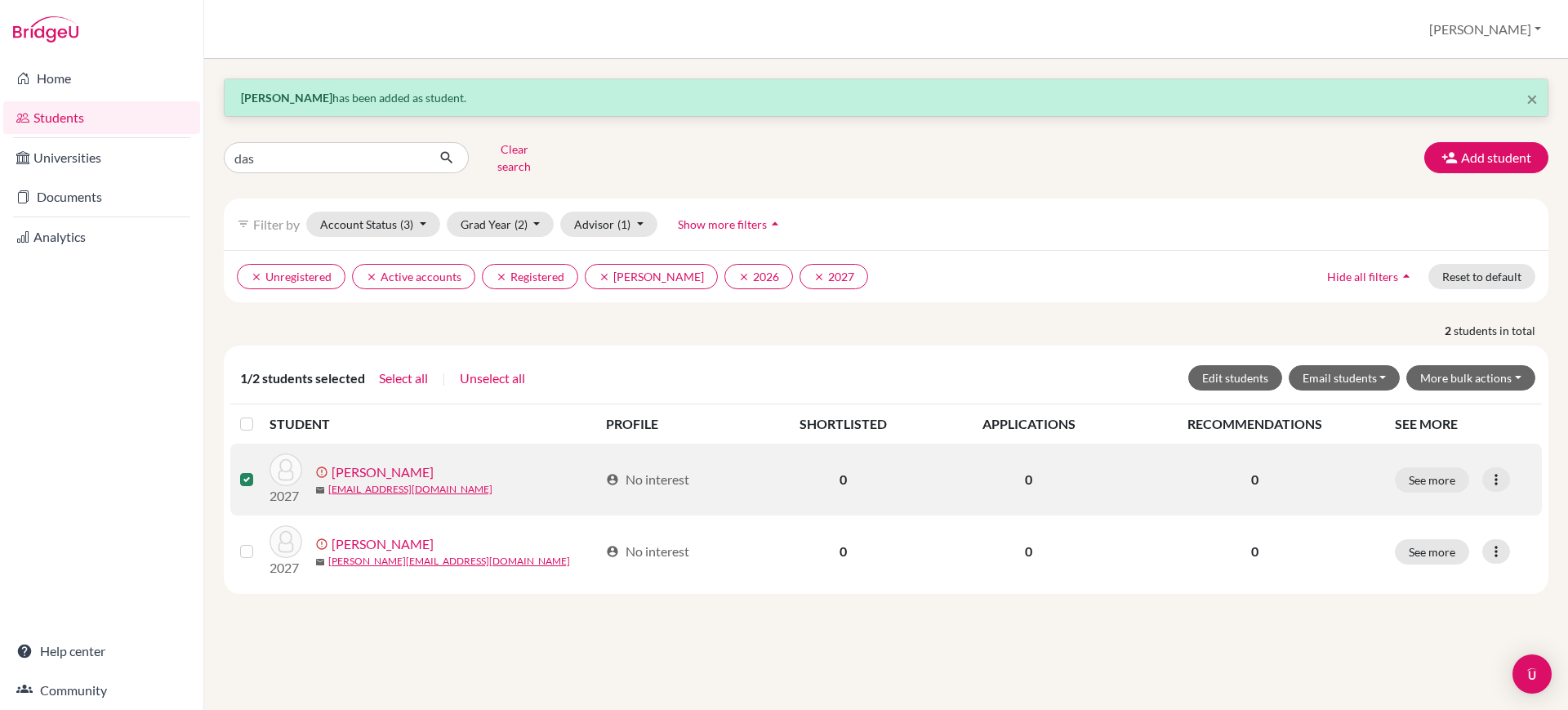
click at [259, 470] on label at bounding box center [259, 470] width 0 height 0
click at [0, 0] on input "checkbox" at bounding box center [0, 0] width 0 height 0
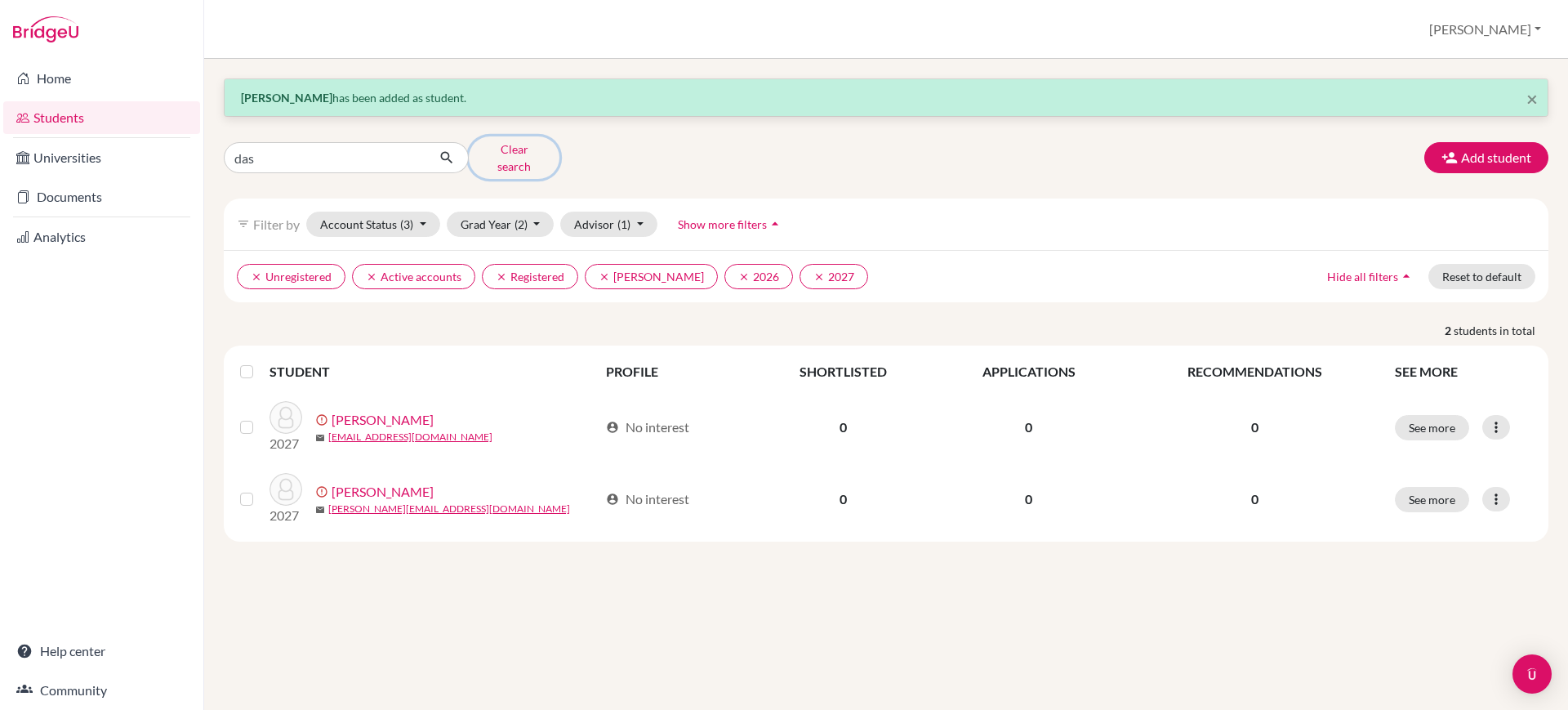
click at [503, 142] on button "Clear search" at bounding box center [514, 158] width 91 height 43
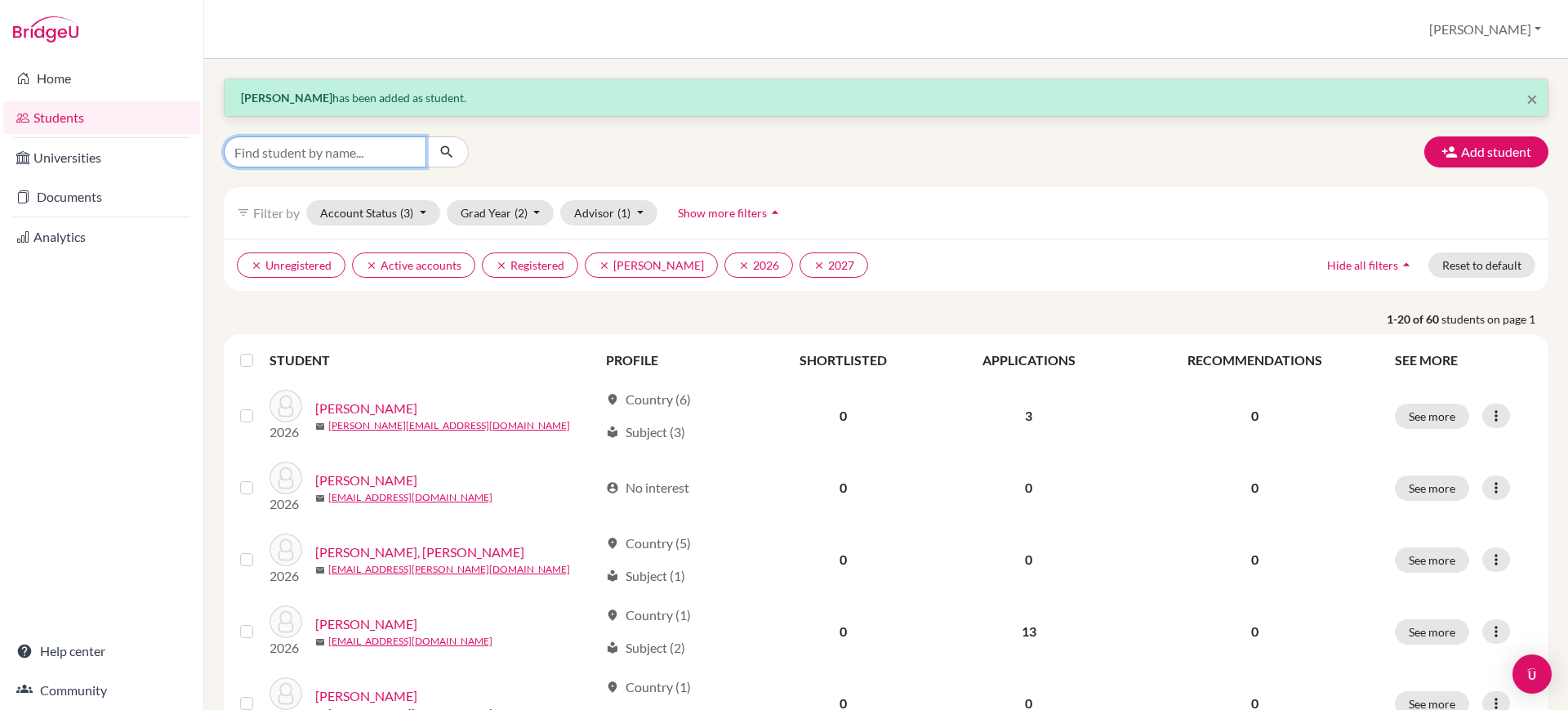
click at [362, 151] on input "Find student by name..." at bounding box center [324, 152] width 202 height 31
type input "avistha"
click at [447, 151] on icon "submit" at bounding box center [447, 152] width 16 height 16
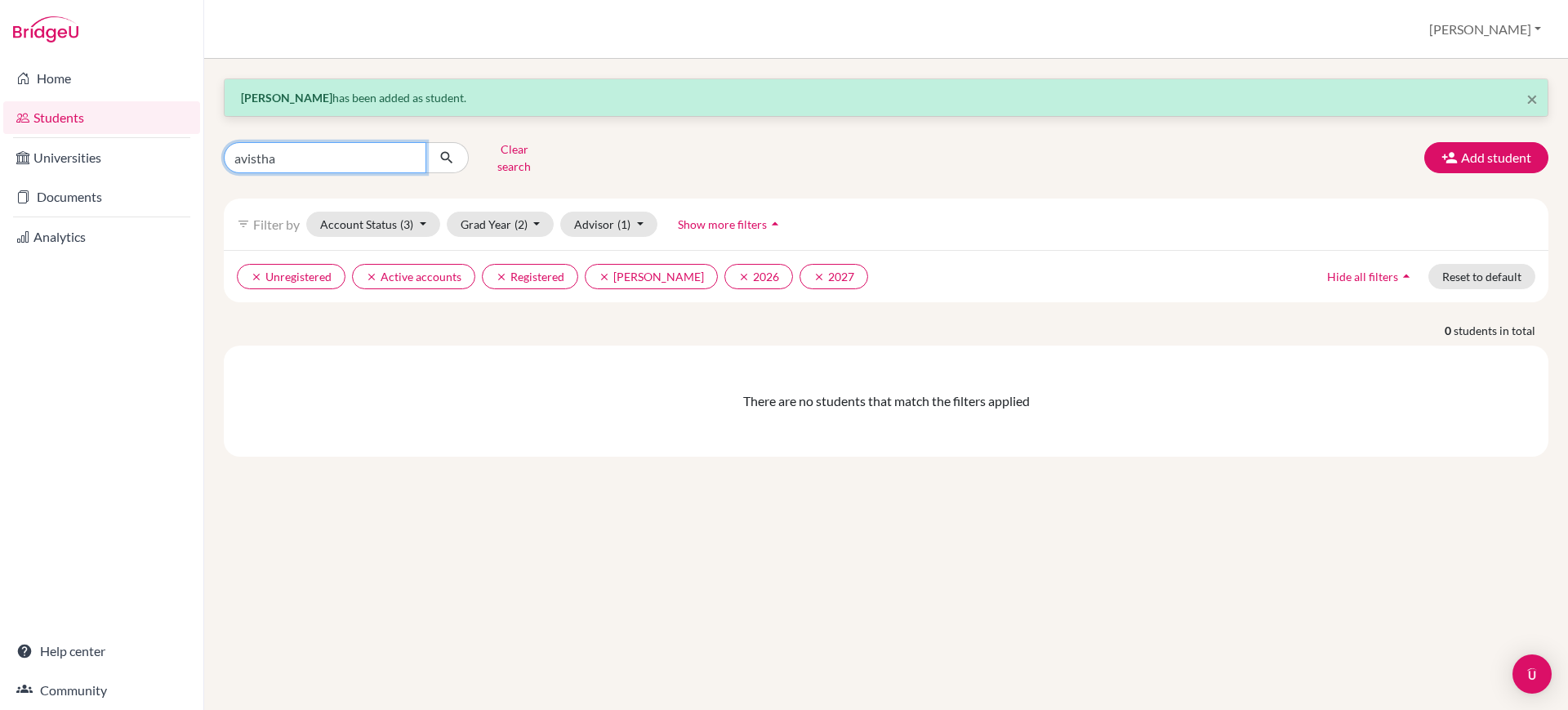
click at [386, 142] on input "avistha" at bounding box center [324, 157] width 202 height 31
type input "avishta"
click button "submit" at bounding box center [447, 157] width 44 height 31
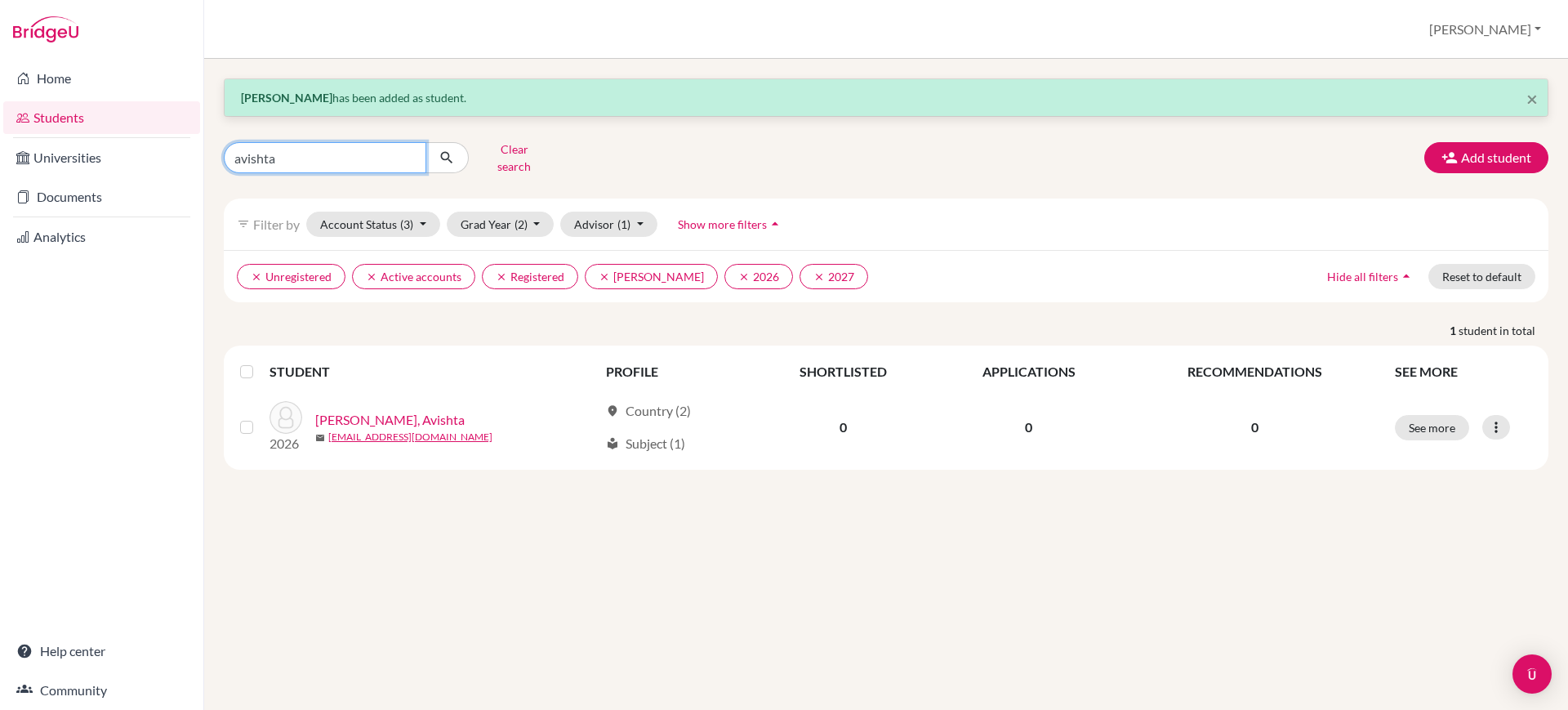
click at [254, 160] on input "avishta" at bounding box center [324, 157] width 202 height 31
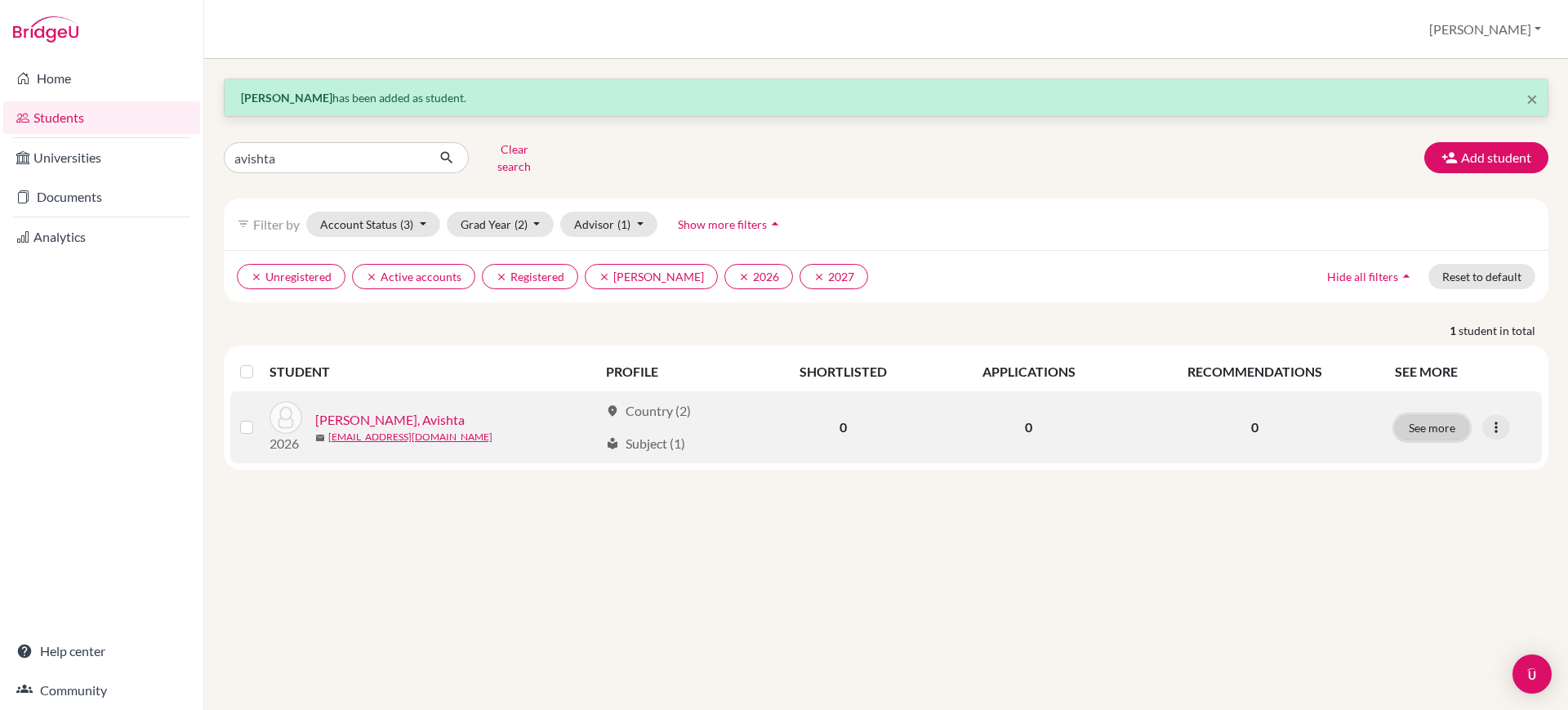
click at [1456, 424] on button "See more" at bounding box center [1432, 427] width 74 height 25
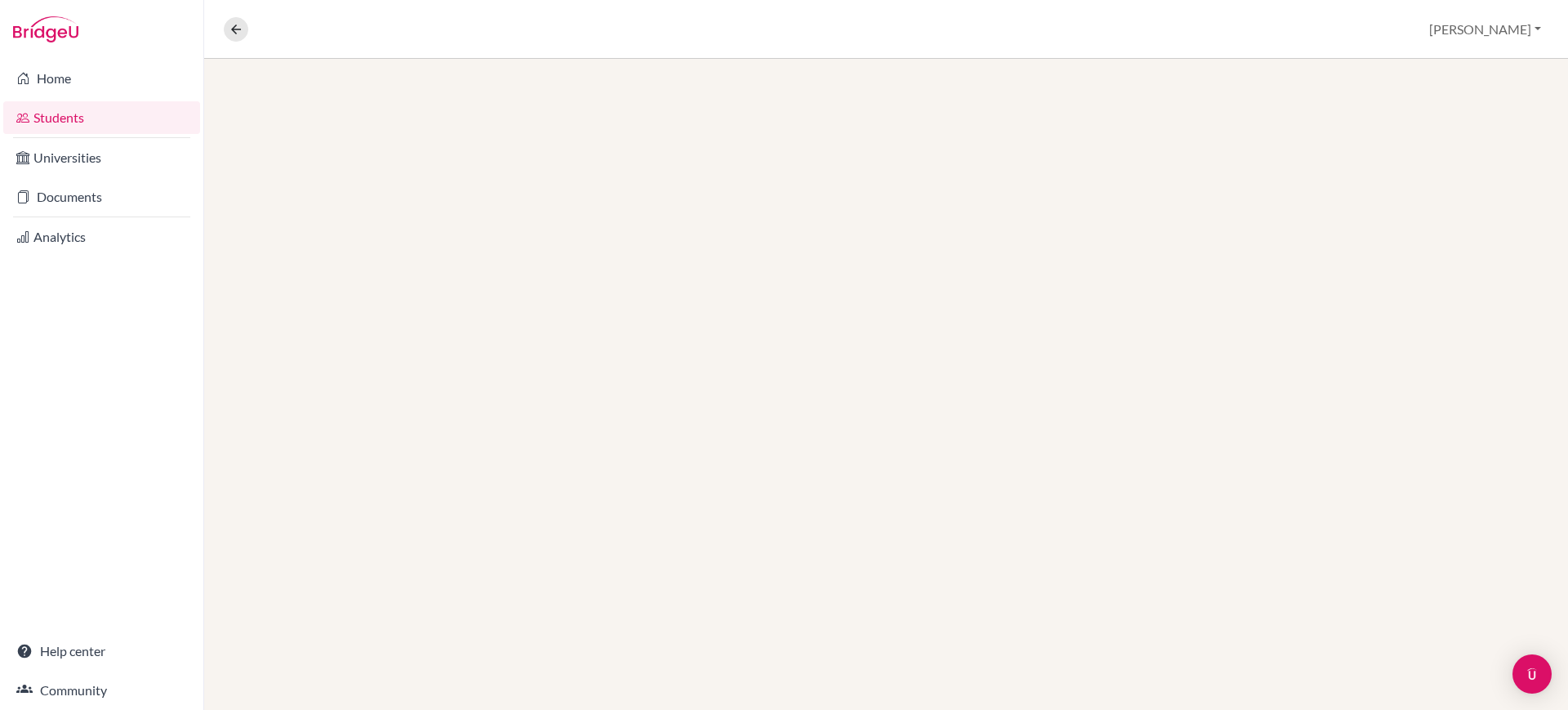
click at [1437, 424] on div at bounding box center [886, 384] width 1364 height 651
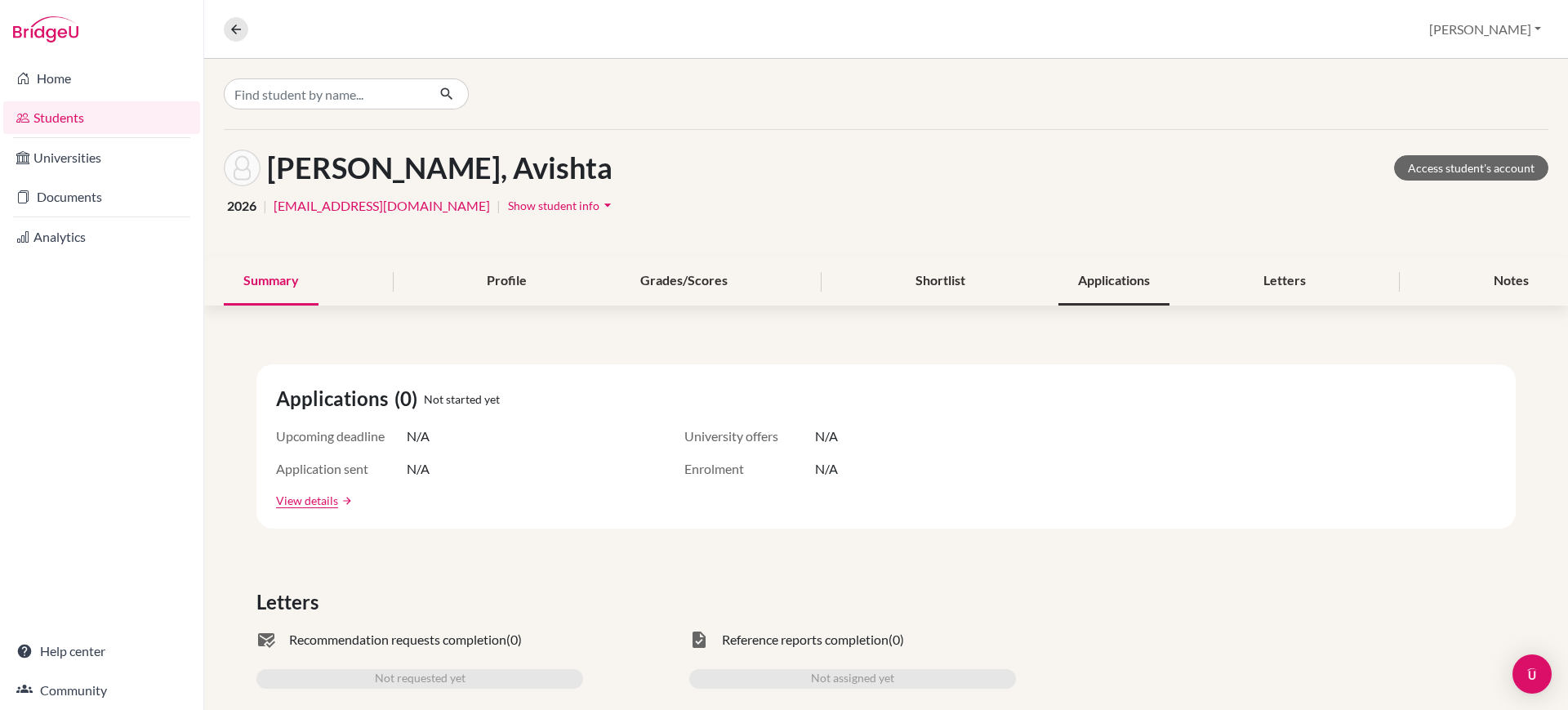
click at [1104, 280] on div "Applications" at bounding box center [1113, 282] width 111 height 48
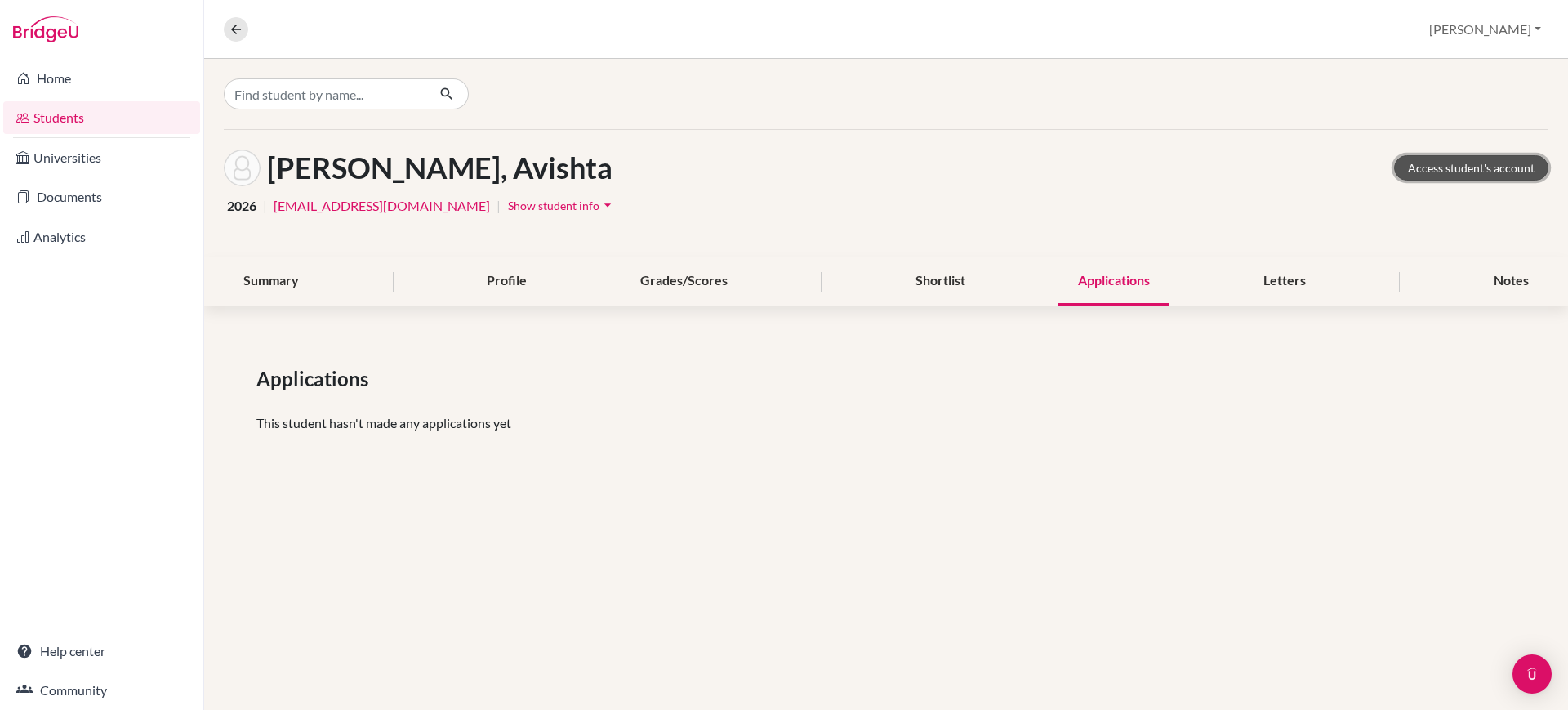
click at [1498, 155] on link "Access student's account" at bounding box center [1471, 168] width 154 height 25
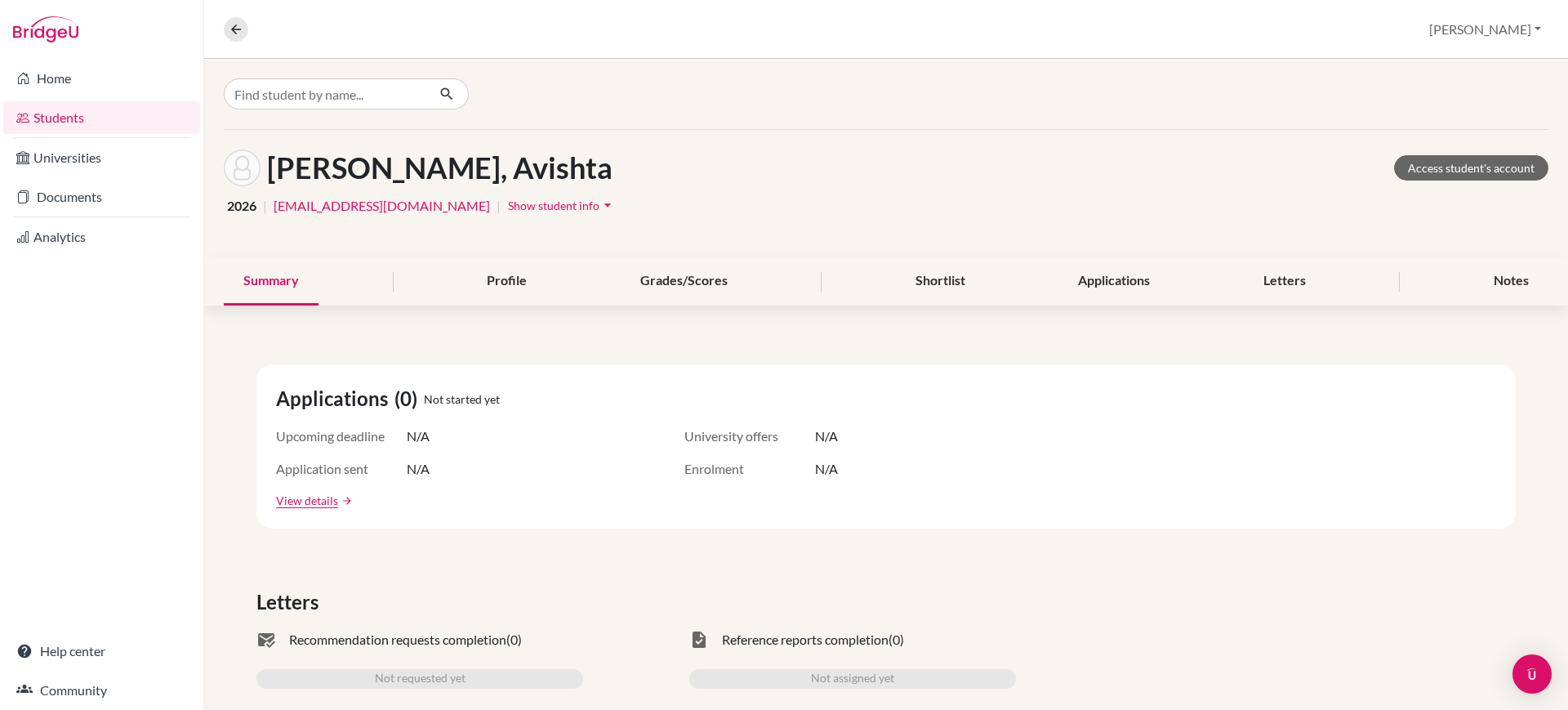
click at [101, 112] on link "Students" at bounding box center [102, 118] width 197 height 33
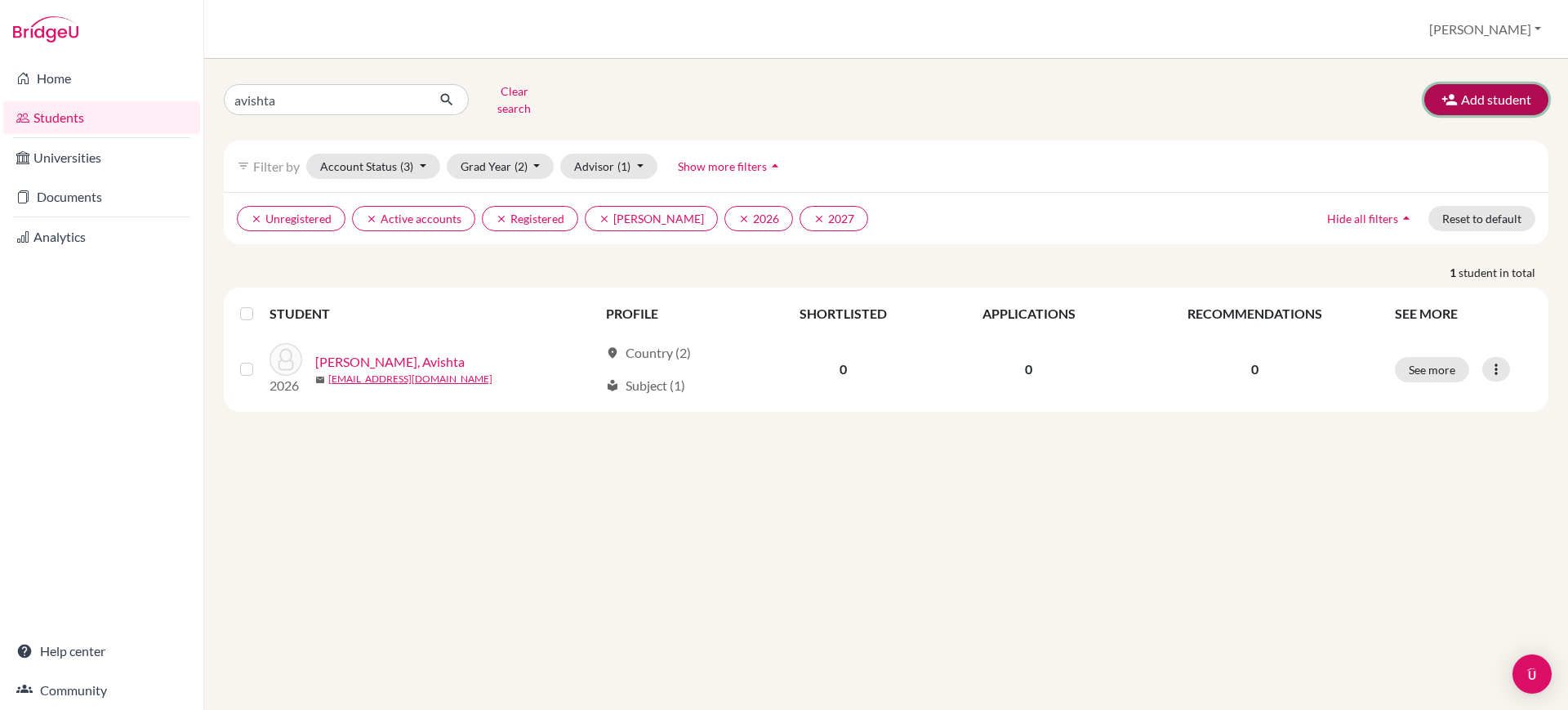
click at [1477, 103] on button "Add student" at bounding box center [1486, 99] width 124 height 31
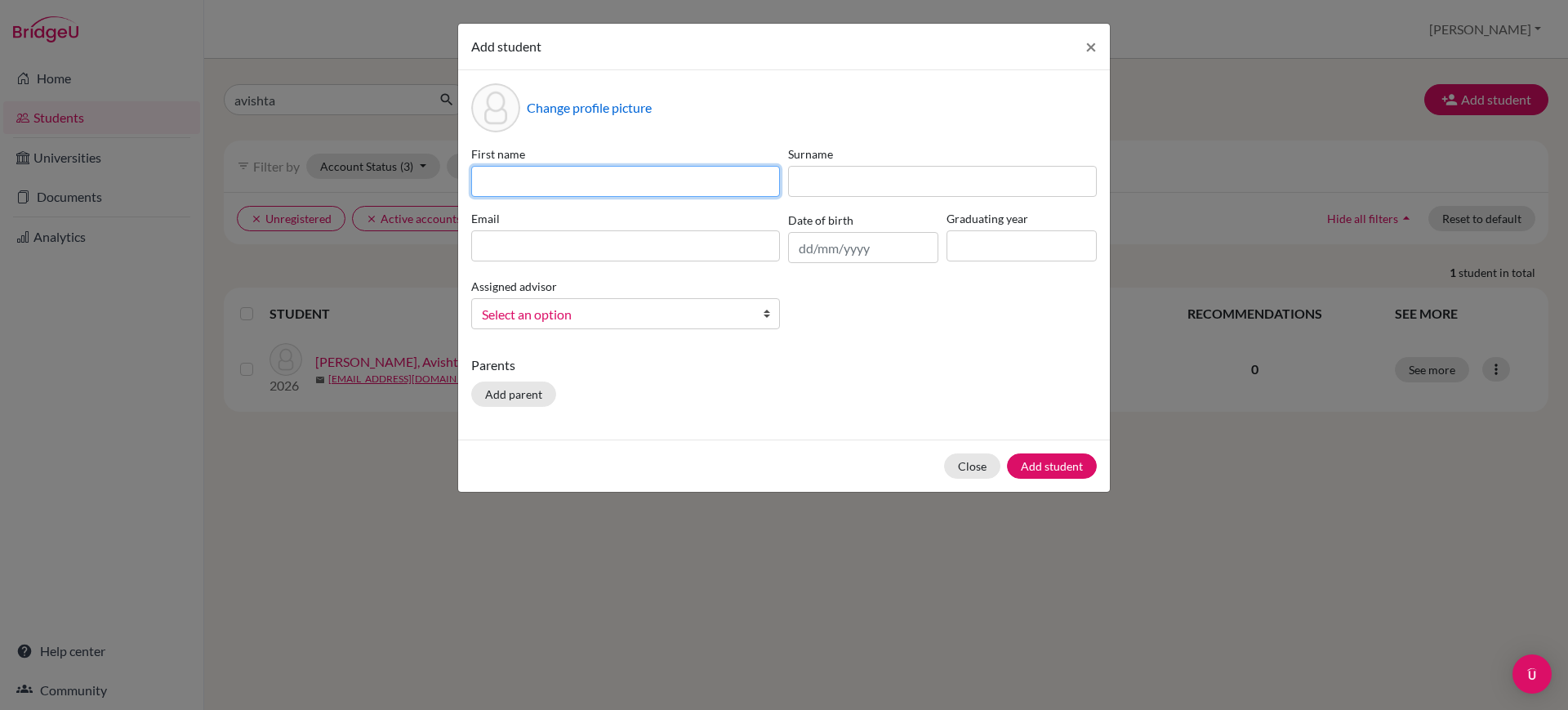
click at [658, 190] on input at bounding box center [626, 181] width 308 height 31
click at [587, 181] on input at bounding box center [626, 181] width 308 height 31
paste input "Arihant Varma"
click at [555, 181] on input "Arihant Varma" at bounding box center [626, 181] width 308 height 31
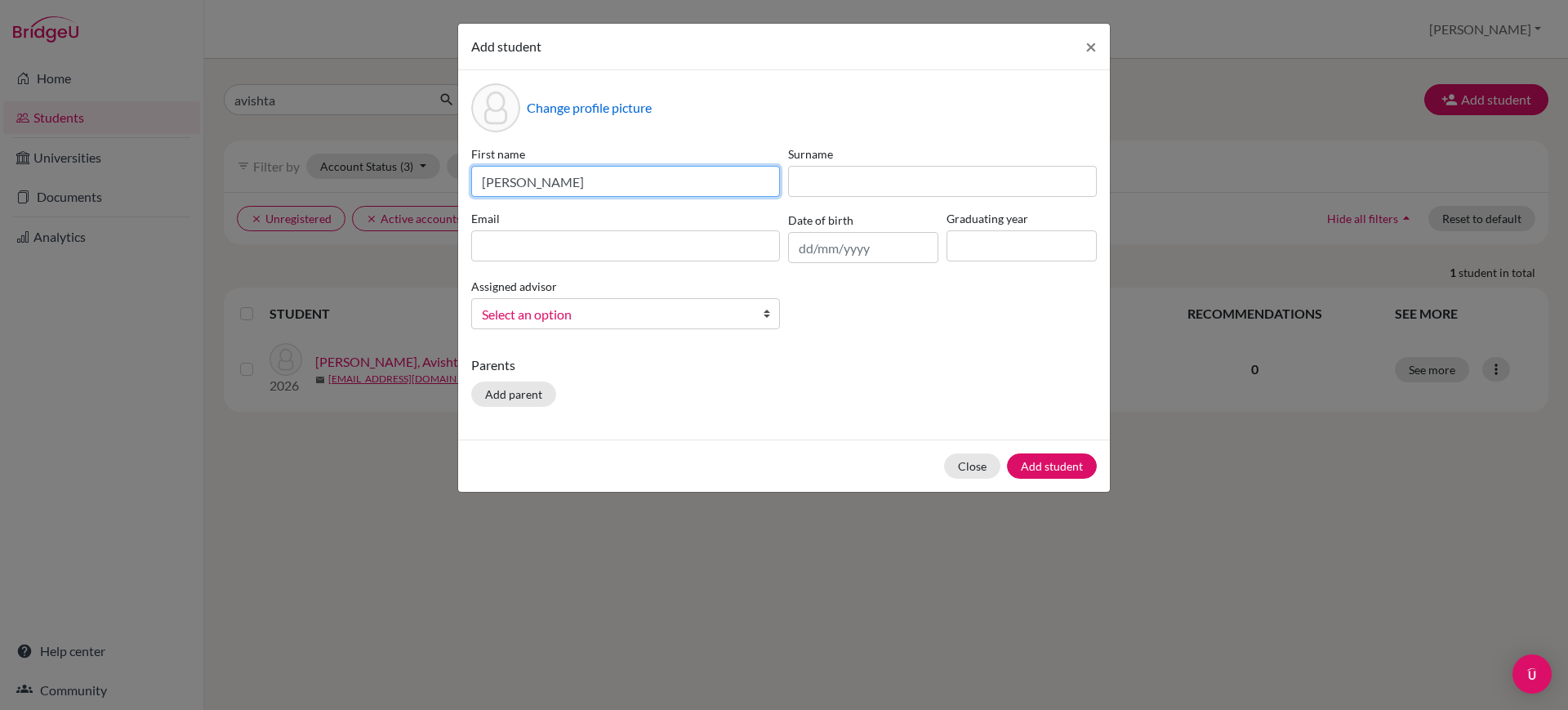
type input "Arihant"
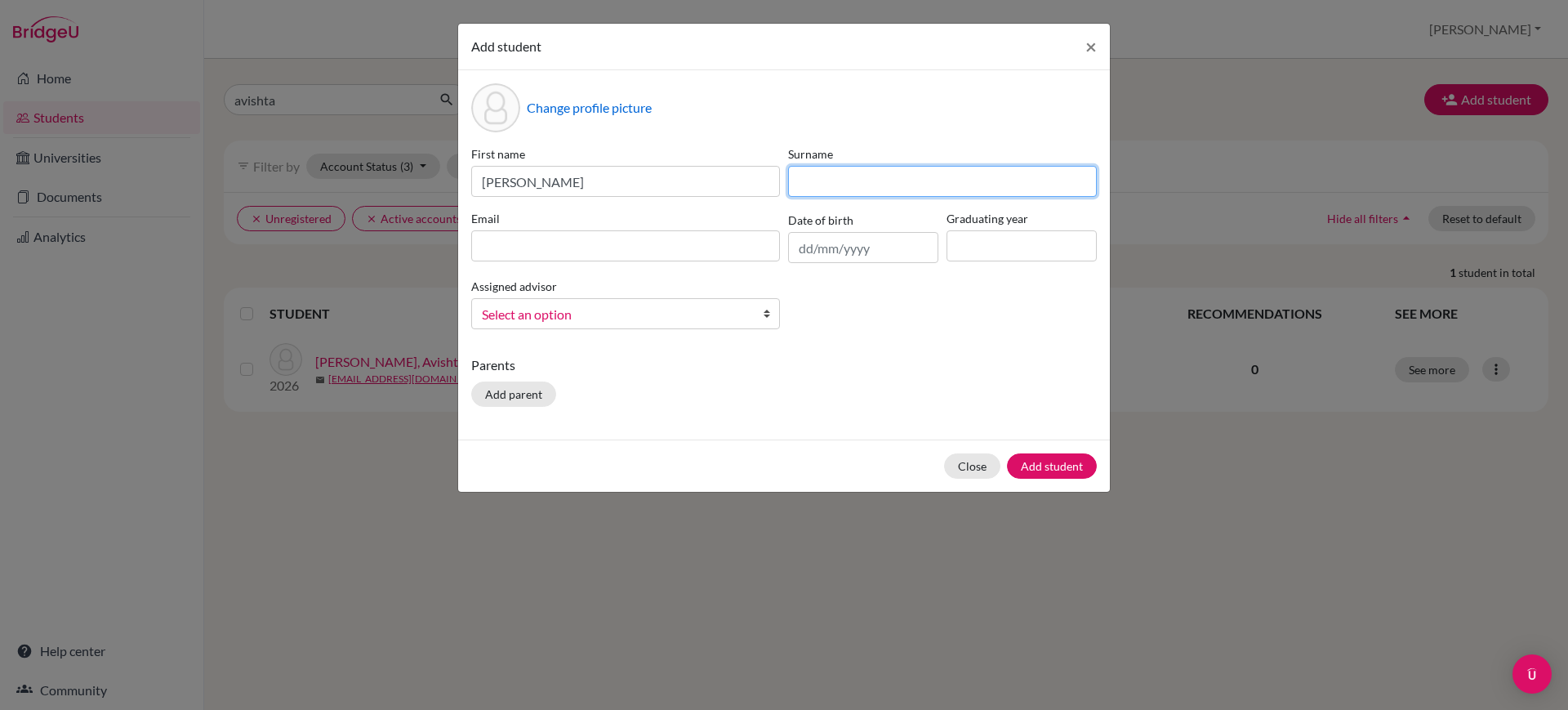
click at [894, 186] on input at bounding box center [942, 181] width 308 height 31
paste input "Varma"
type input "Varma"
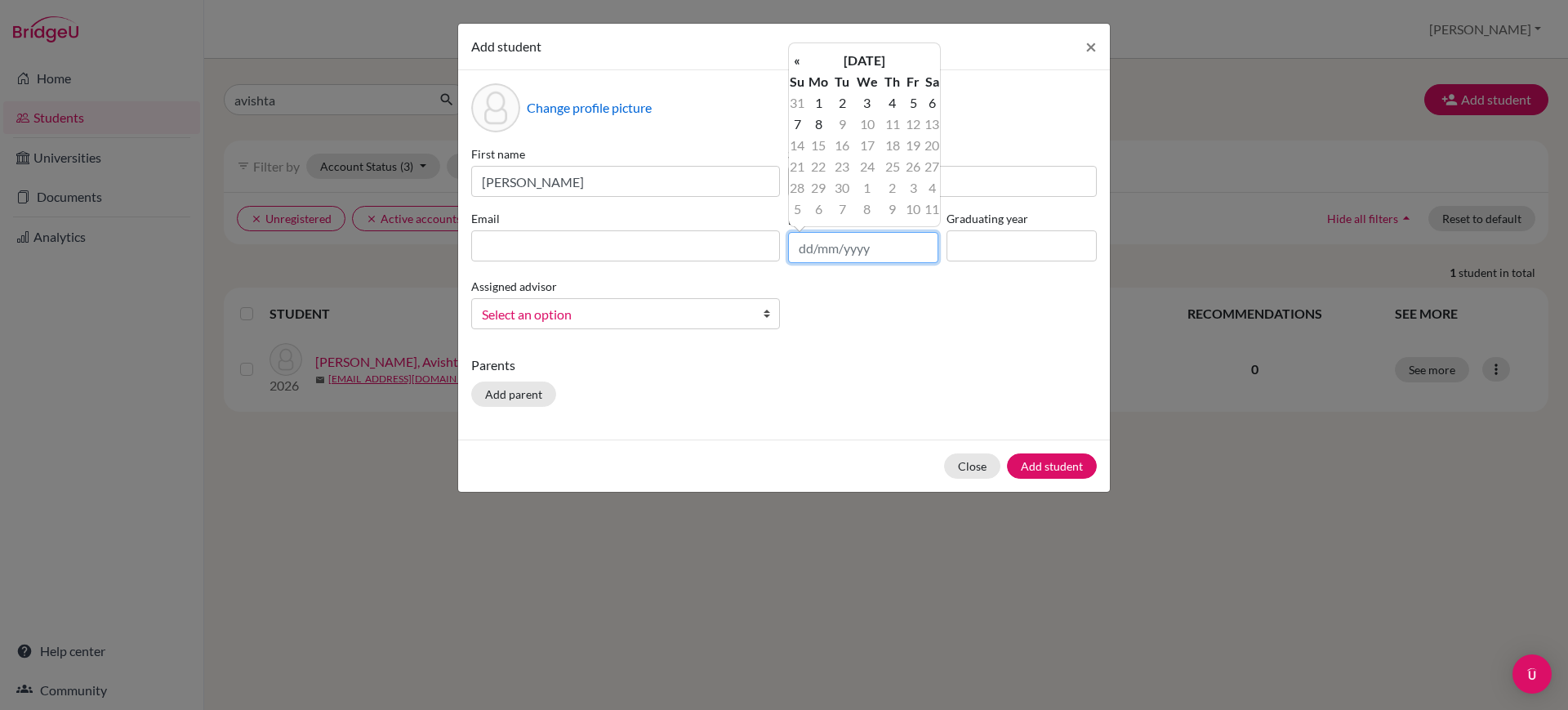
click at [833, 250] on input "text" at bounding box center [863, 247] width 151 height 31
click at [828, 59] on th "September 2025" at bounding box center [864, 61] width 119 height 21
click at [798, 61] on th "«" at bounding box center [797, 66] width 16 height 21
click at [875, 64] on th "2024" at bounding box center [864, 66] width 119 height 21
click at [792, 60] on th "«" at bounding box center [797, 66] width 16 height 21
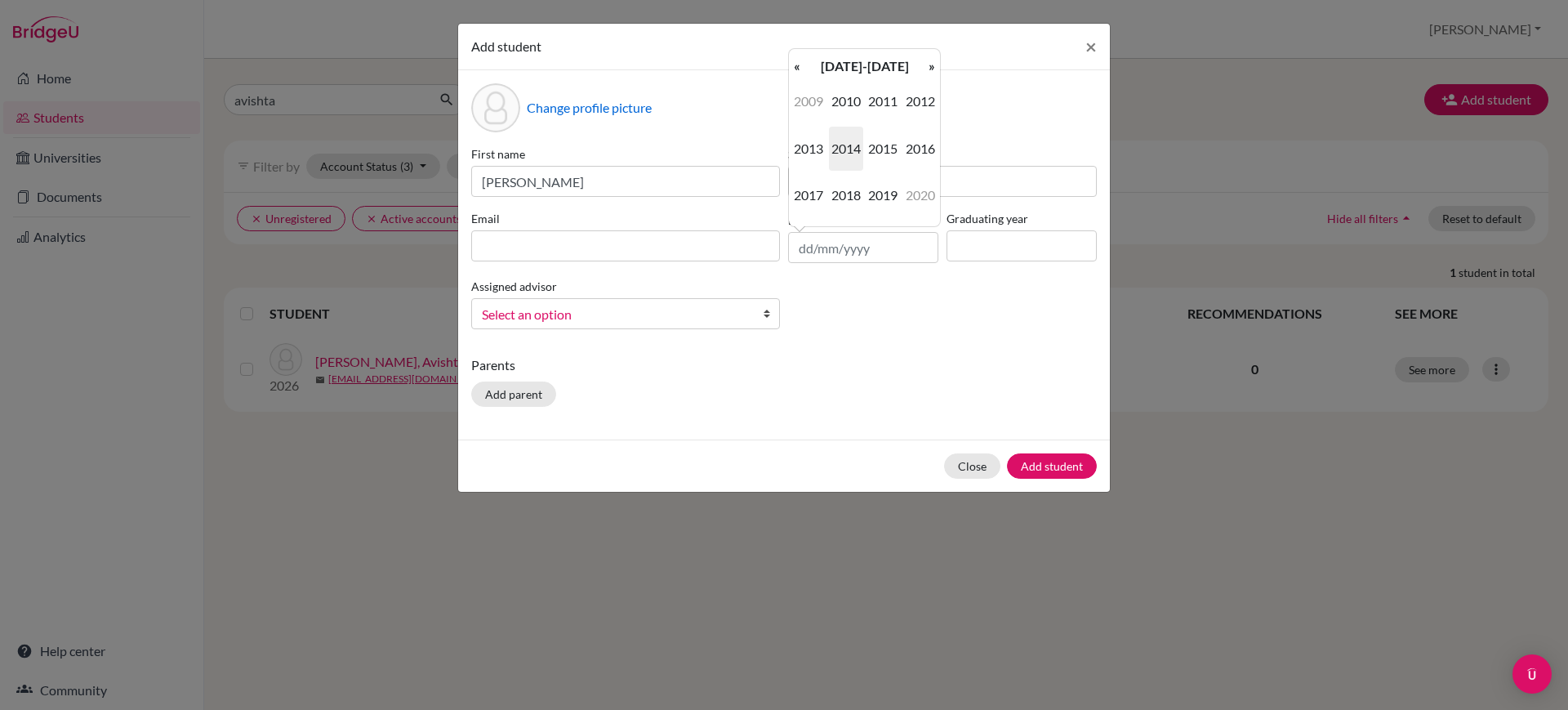
click at [792, 60] on th "«" at bounding box center [797, 66] width 16 height 21
click at [874, 179] on span "2009" at bounding box center [883, 194] width 34 height 44
click at [816, 147] on span "May" at bounding box center [809, 148] width 34 height 44
click at [888, 170] on td "21" at bounding box center [892, 167] width 21 height 21
type input "21/05/2009"
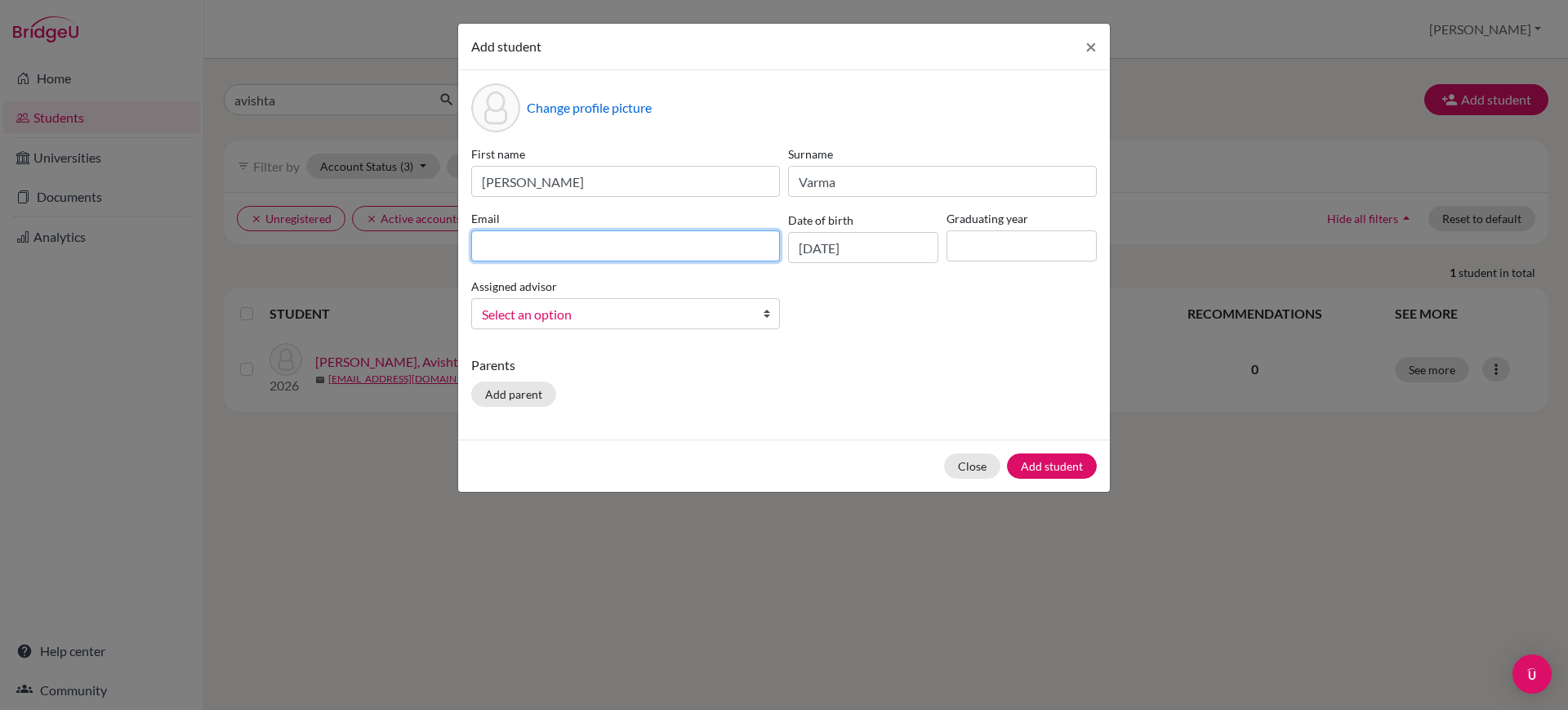
click at [686, 253] on input at bounding box center [626, 245] width 308 height 31
type input "arihant.varma@candorschool.net"
click at [995, 253] on input at bounding box center [1022, 245] width 151 height 31
type input "2027"
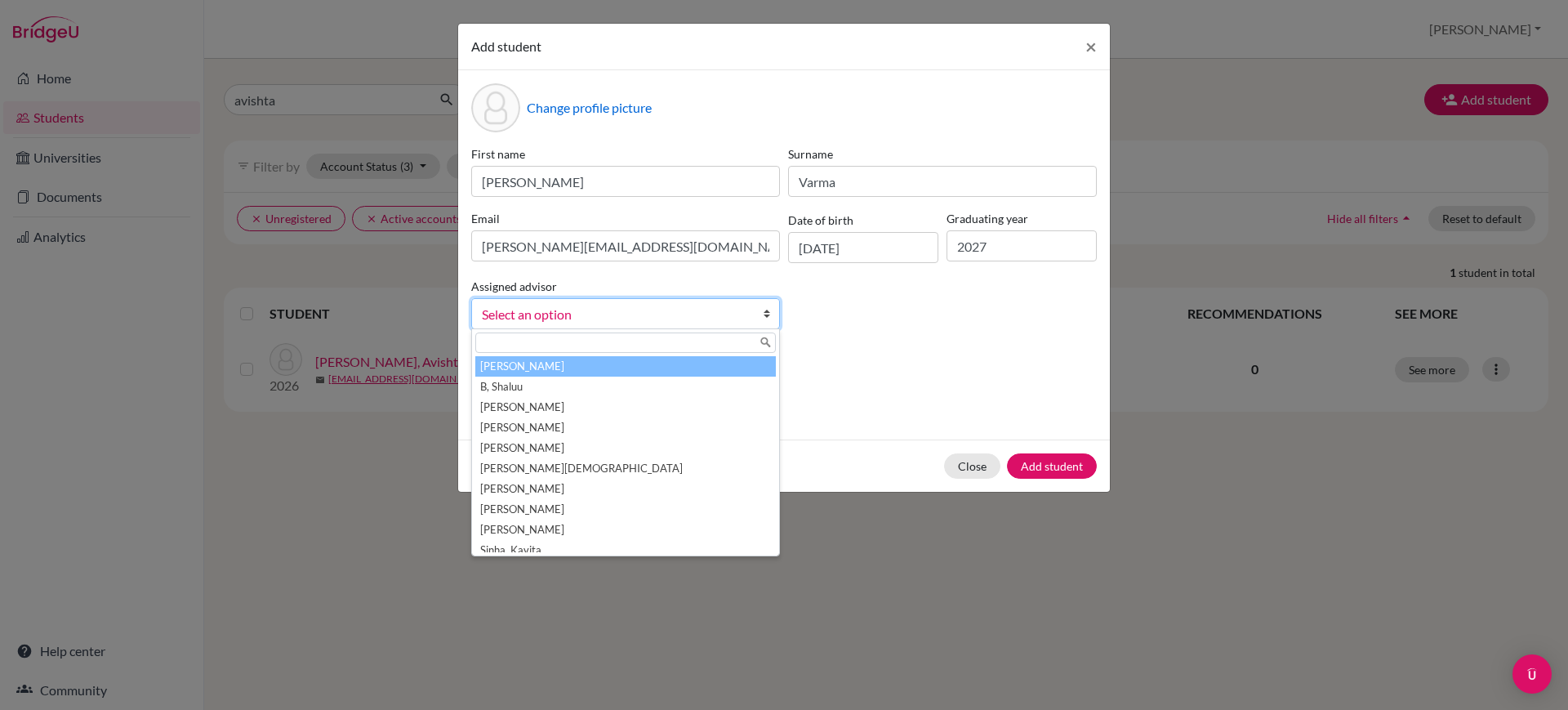
click at [736, 314] on span "Select an option" at bounding box center [615, 315] width 267 height 21
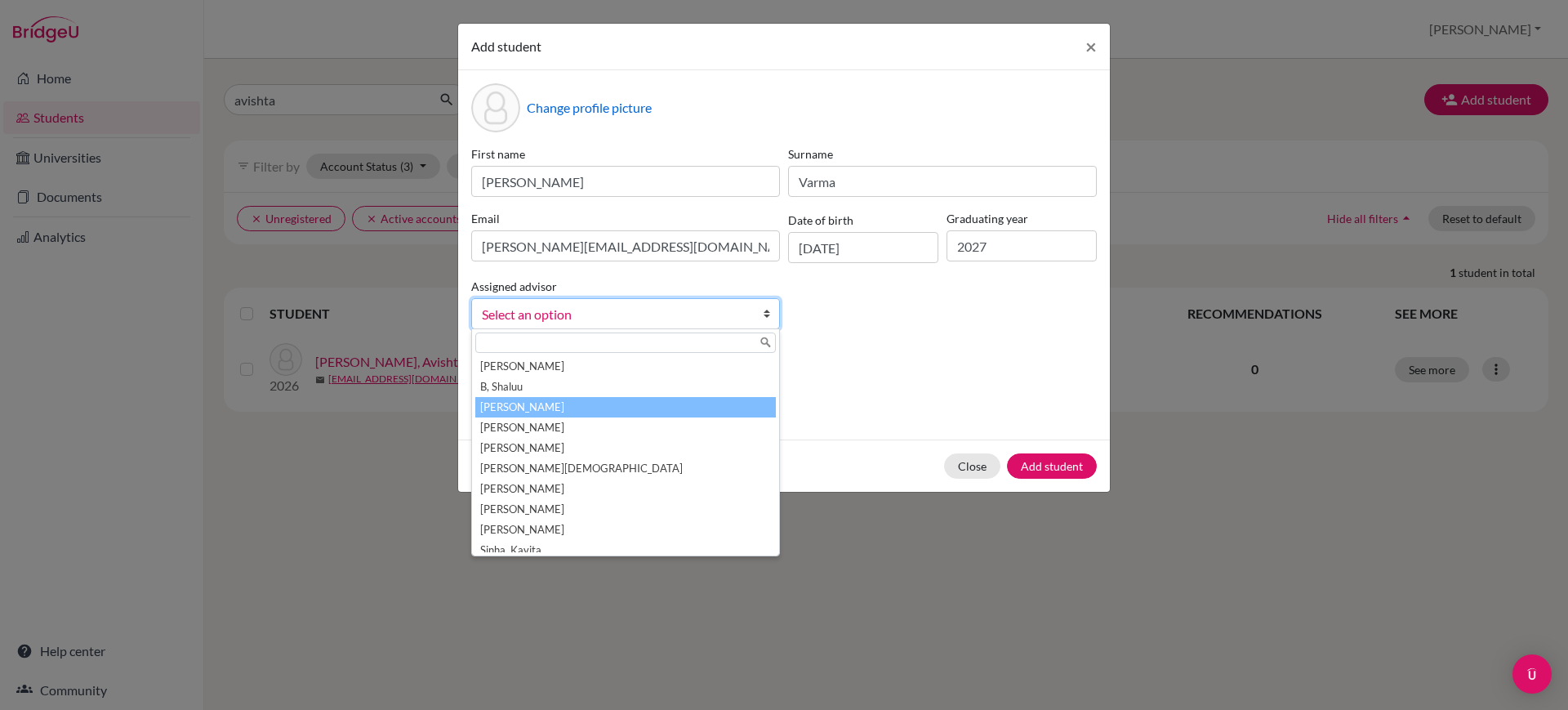
click at [649, 415] on li "Boaz, Priscilla" at bounding box center [625, 407] width 300 height 21
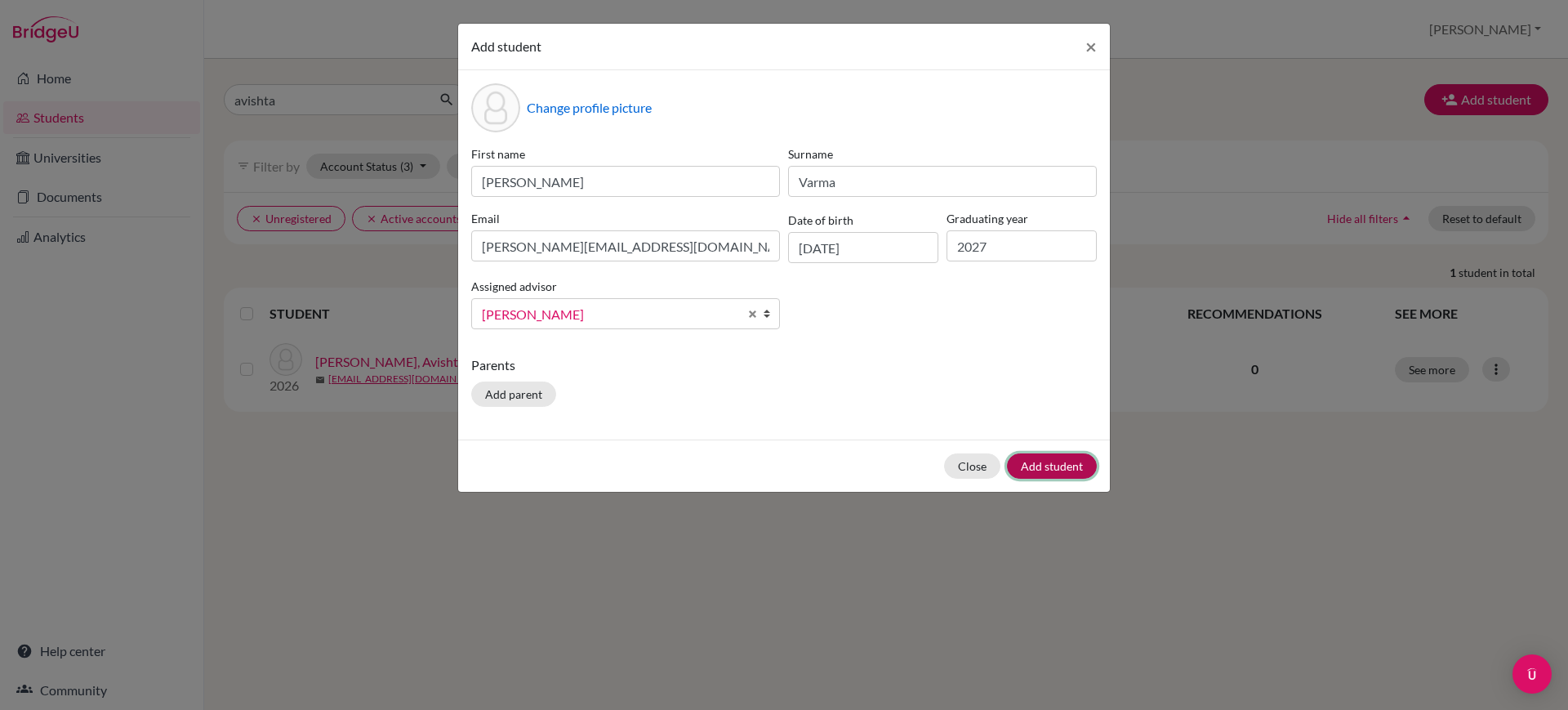
click at [1035, 470] on button "Add student" at bounding box center [1052, 466] width 90 height 25
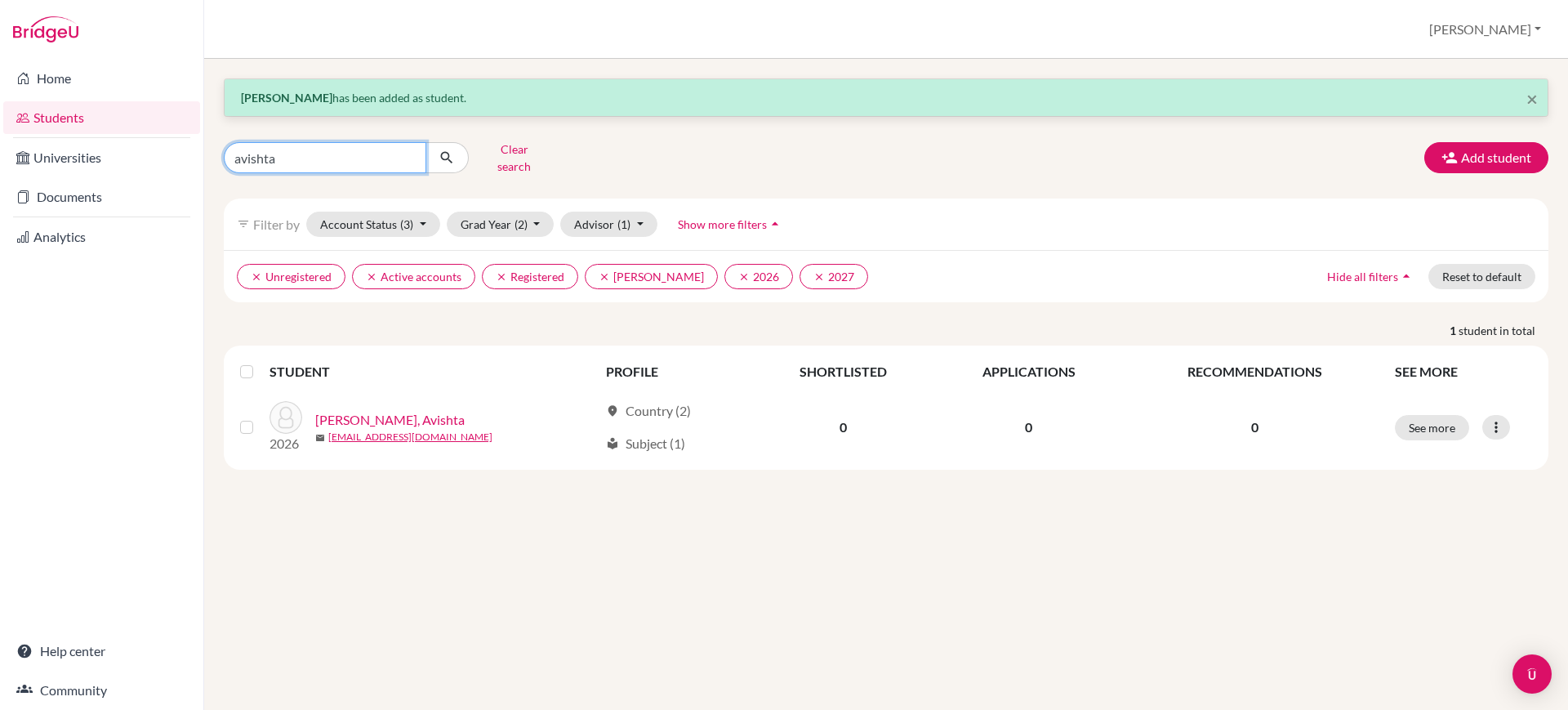
click at [337, 166] on input "avishta" at bounding box center [324, 157] width 202 height 31
type input "a"
type input "varma"
click at [454, 153] on icon "submit" at bounding box center [447, 158] width 16 height 16
click at [481, 153] on button "Clear search" at bounding box center [514, 158] width 91 height 43
